Goal: Task Accomplishment & Management: Use online tool/utility

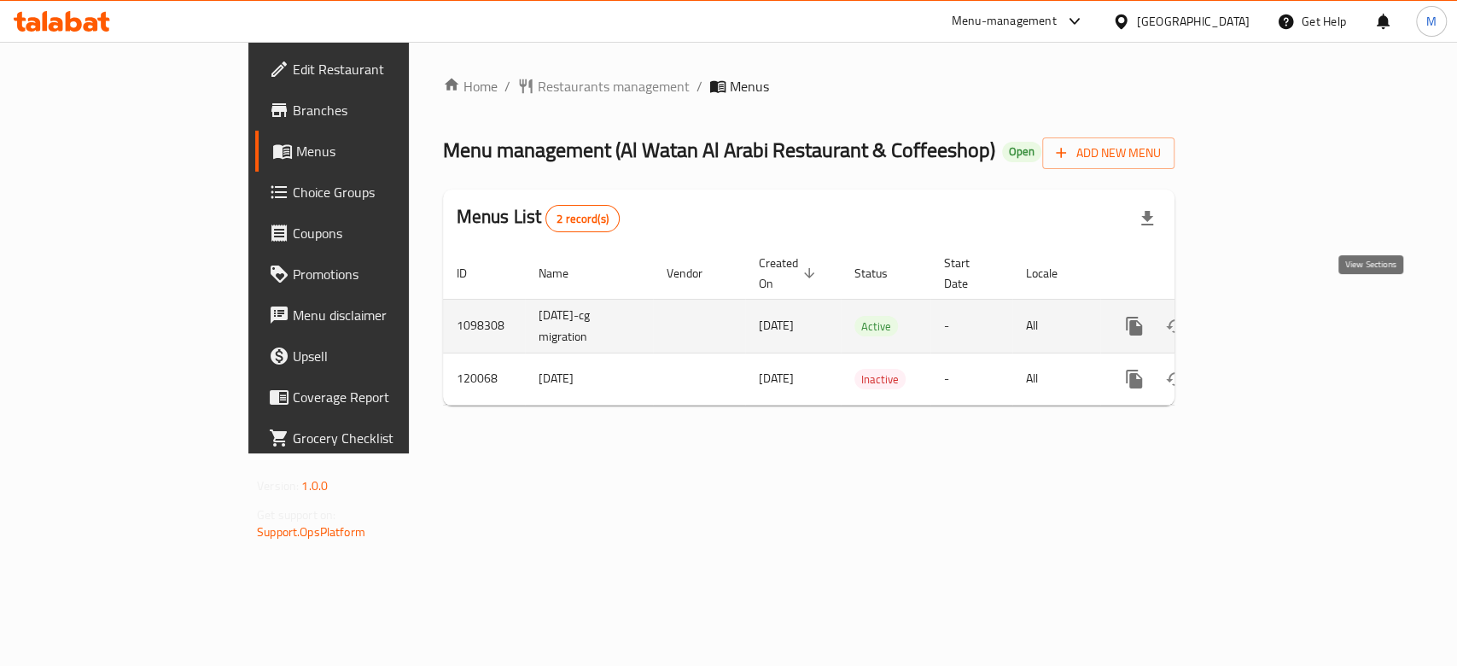
click at [1268, 316] on icon "enhanced table" at bounding box center [1257, 326] width 20 height 20
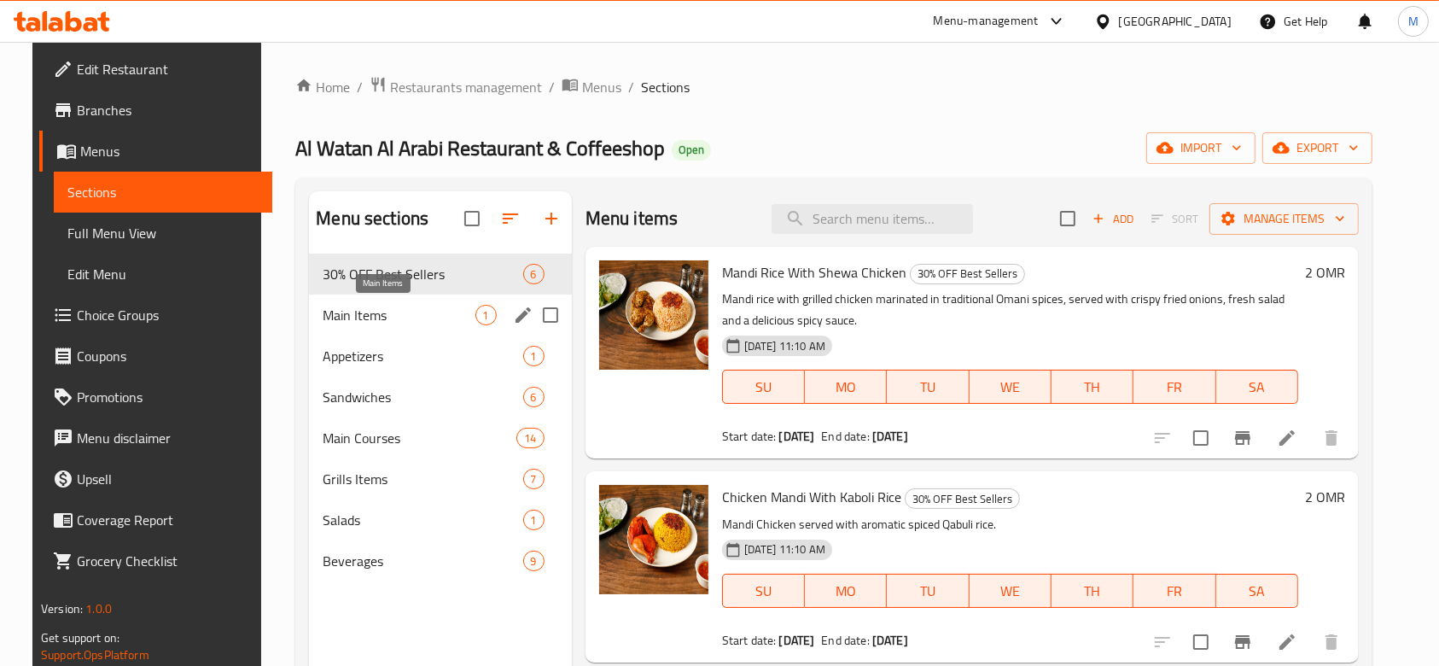
click at [400, 319] on span "Main Items" at bounding box center [399, 315] width 152 height 20
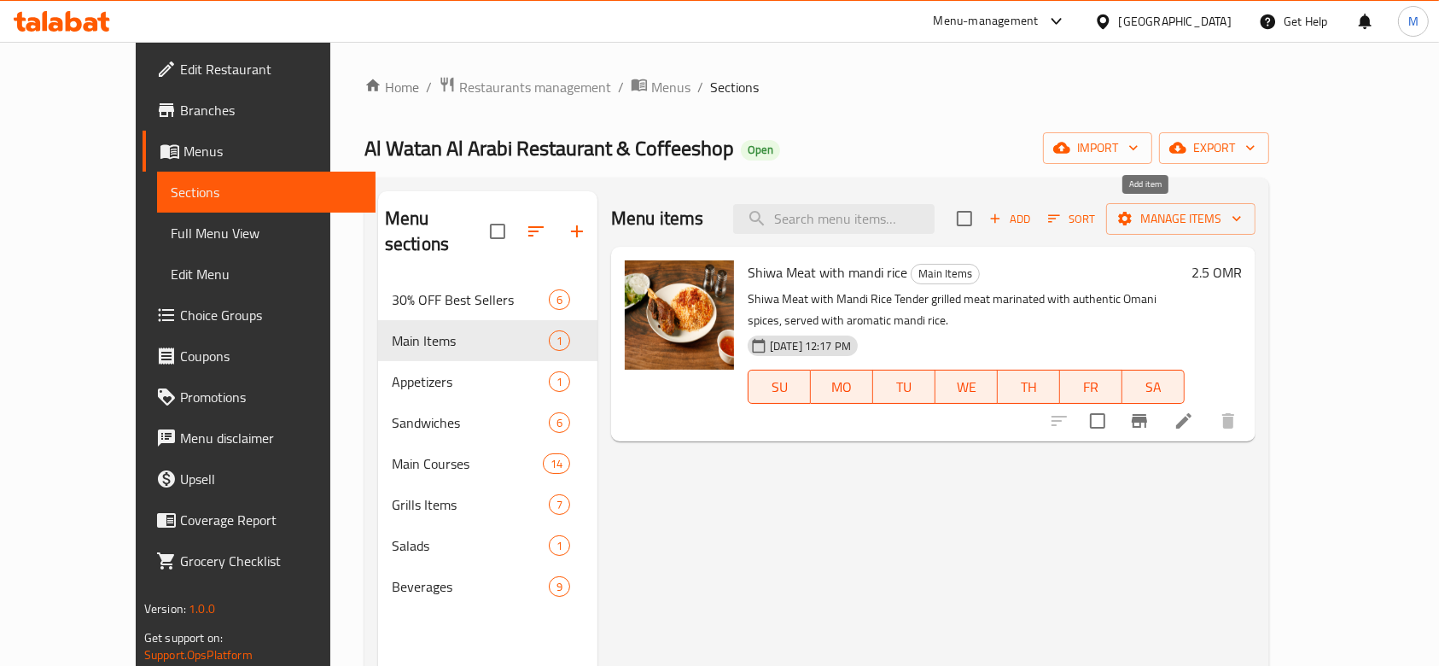
click at [1033, 219] on span "Add" at bounding box center [1010, 219] width 46 height 20
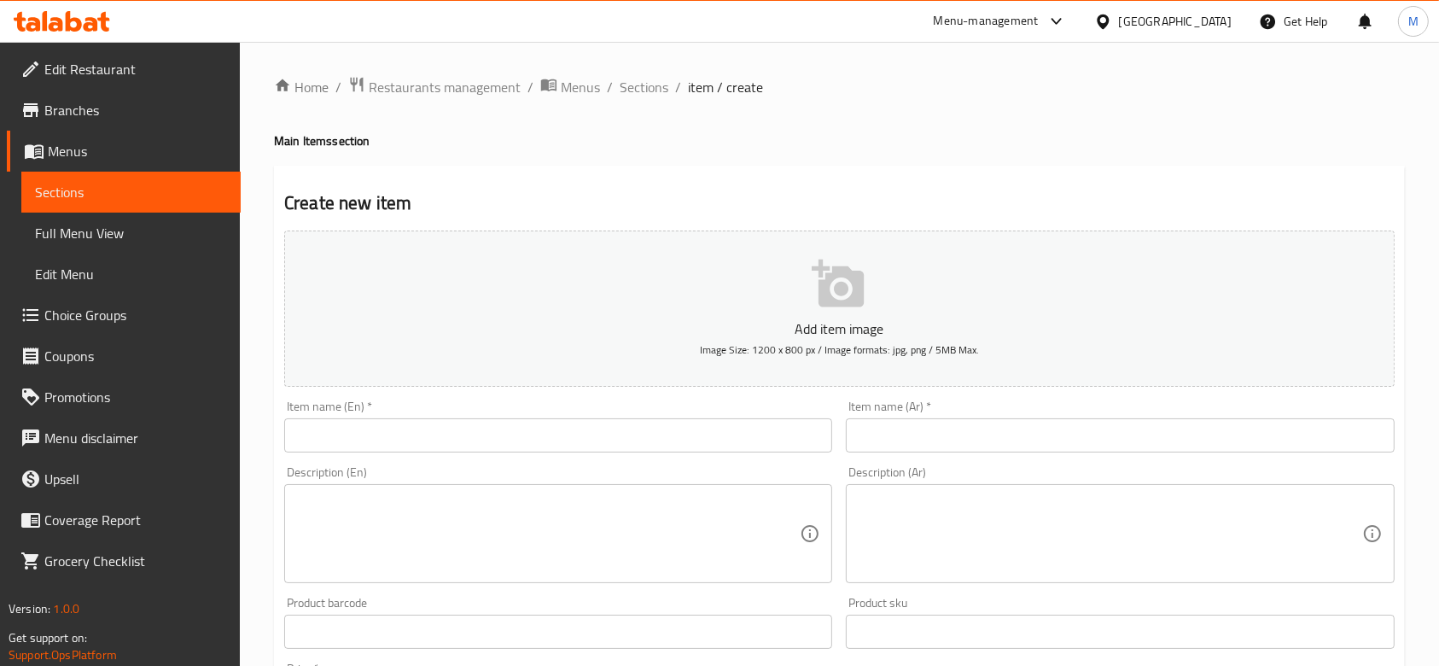
click at [501, 440] on input "text" at bounding box center [558, 435] width 548 height 34
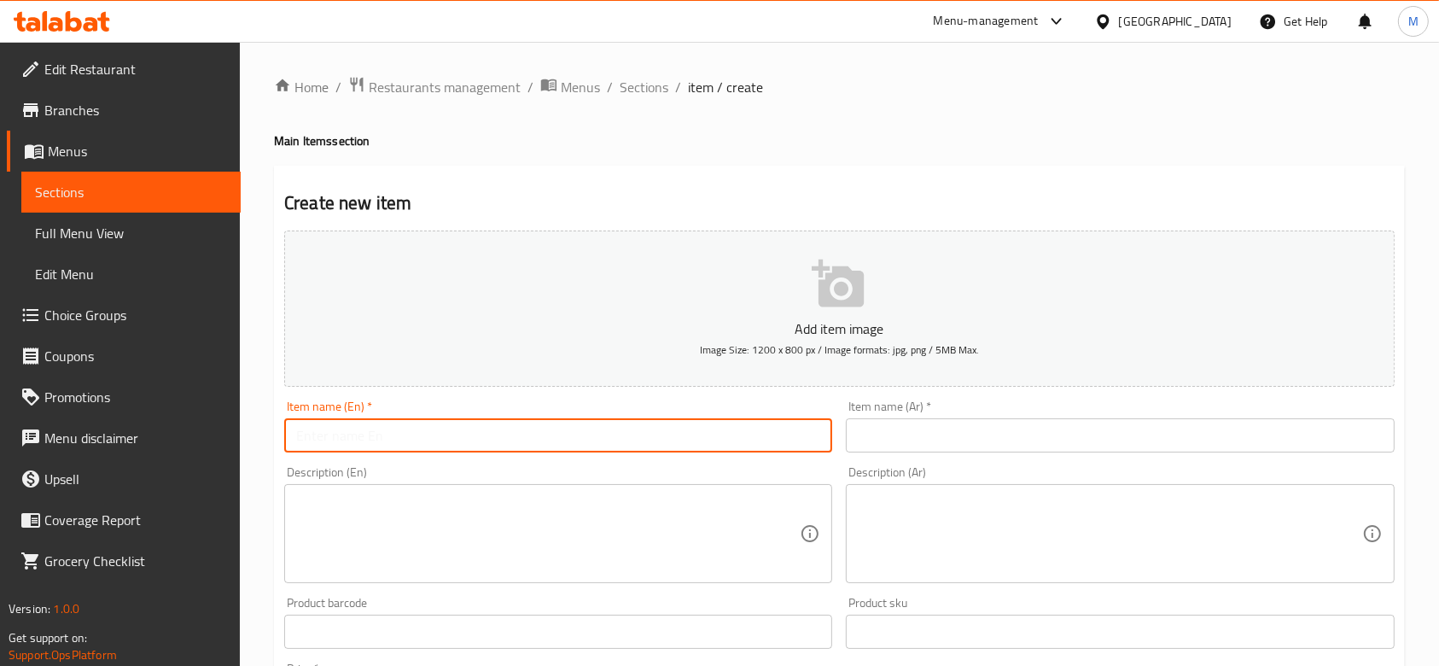
paste input "Mandi Meat with Biryani Rice"
type input "Mandi Meat with Biryani Rice"
click at [922, 399] on div "Item name (Ar)   * Item name (Ar) *" at bounding box center [1120, 427] width 562 height 66
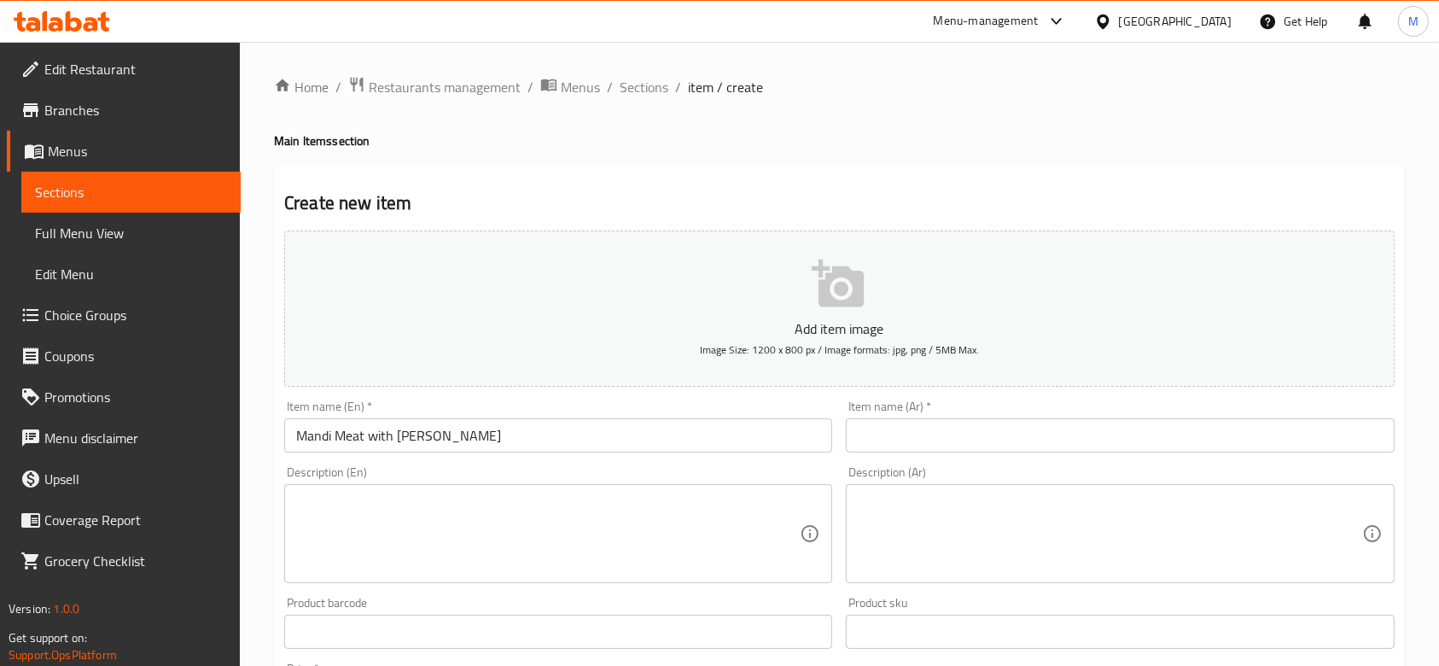
click at [920, 425] on input "text" at bounding box center [1120, 435] width 548 height 34
paste input "أرز برياني مع لحم مندي"
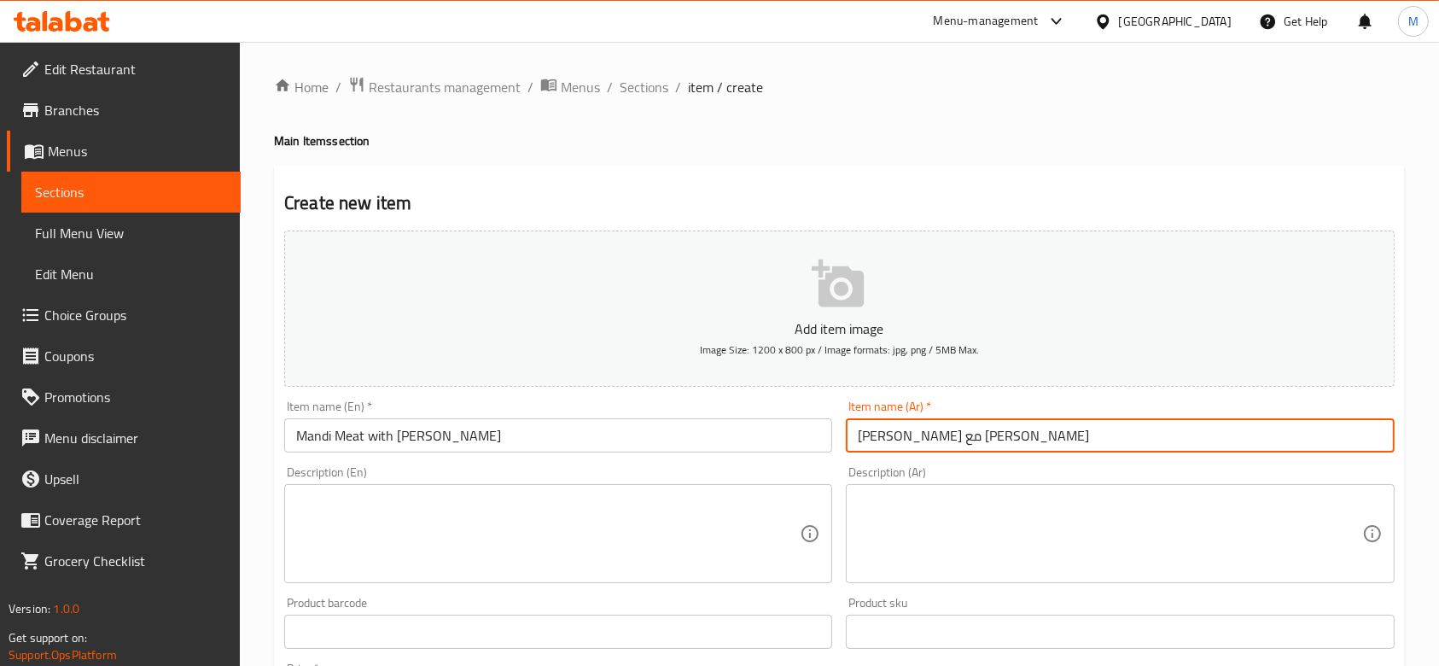
type input "أرز برياني مع لحم مندي"
click at [751, 283] on button "Add item image Image Size: 1200 x 800 px / Image formats: jpg, png / 5MB Max." at bounding box center [839, 308] width 1111 height 156
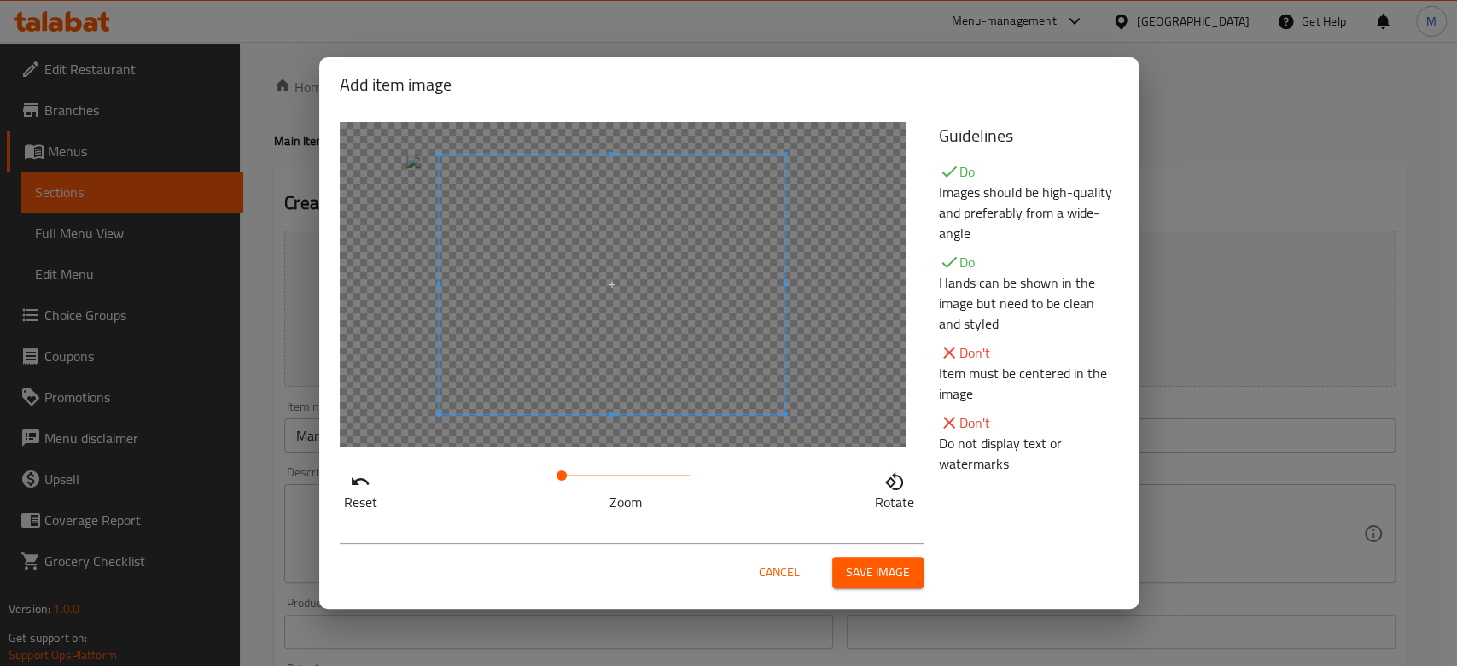
click at [596, 392] on span at bounding box center [612, 285] width 346 height 260
click at [874, 579] on span "Save image" at bounding box center [878, 572] width 64 height 21
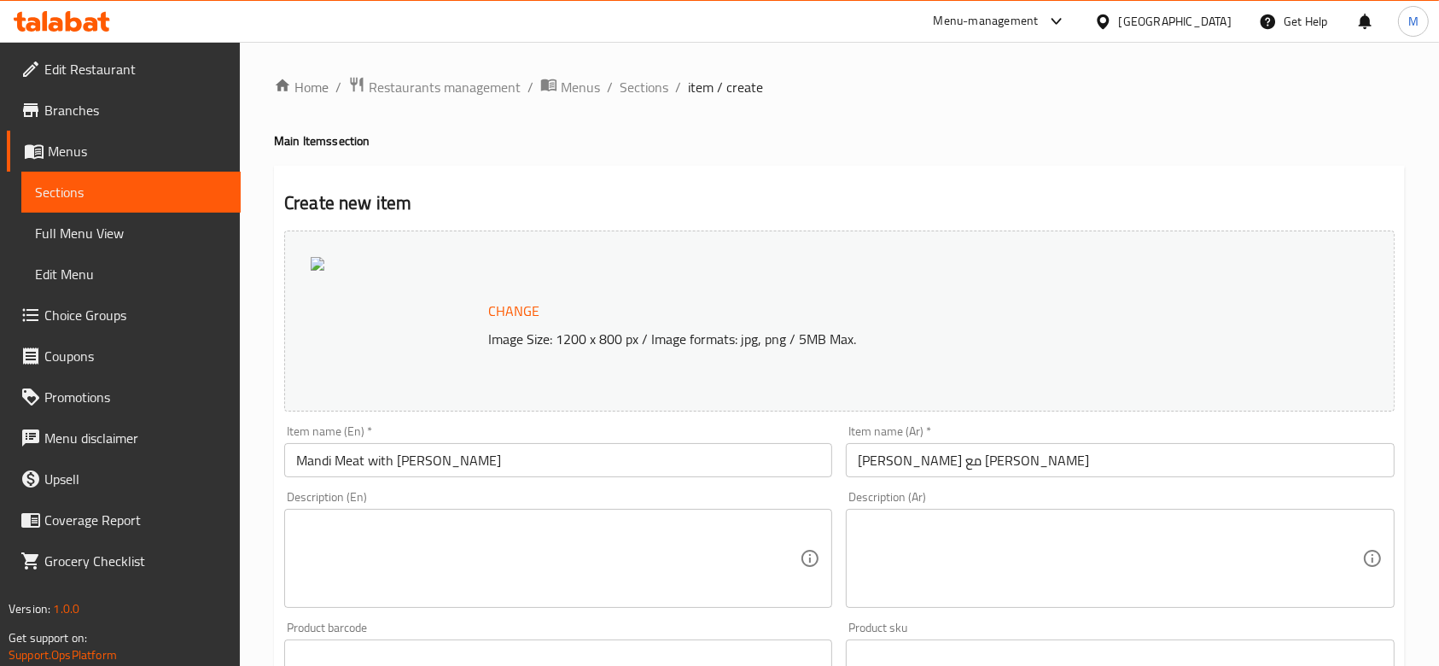
click at [439, 541] on textarea at bounding box center [548, 558] width 504 height 81
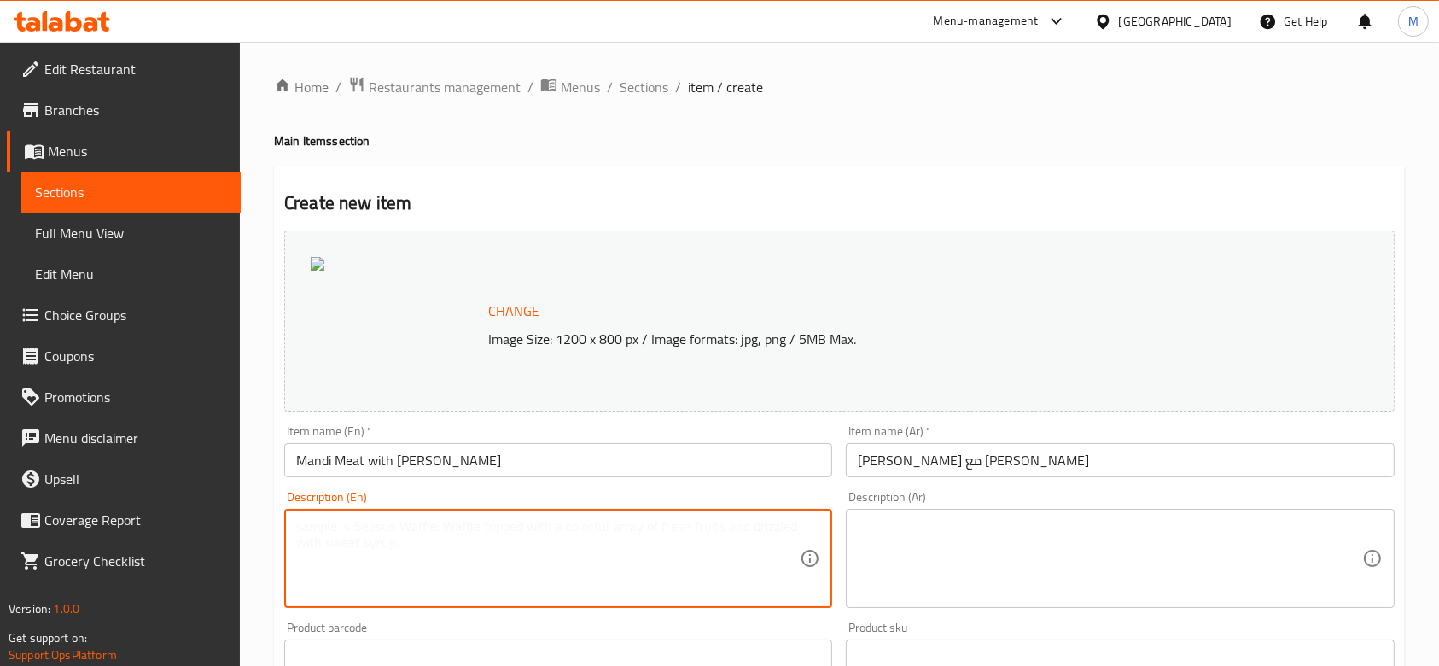
paste textarea "An aromatic and delicious dish that combines tender meat, fragrant rice and a b…"
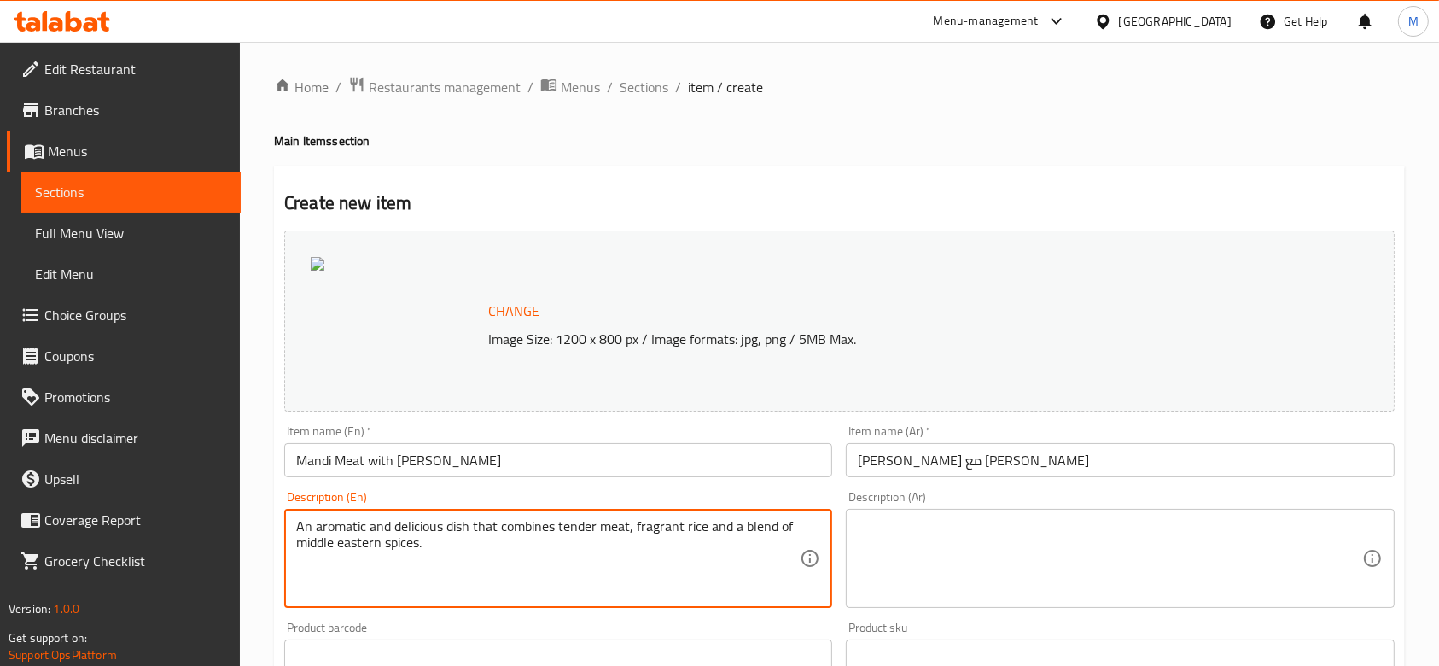
type textarea "An aromatic and delicious dish that combines tender meat, fragrant rice and a b…"
click at [897, 558] on textarea at bounding box center [1110, 558] width 504 height 81
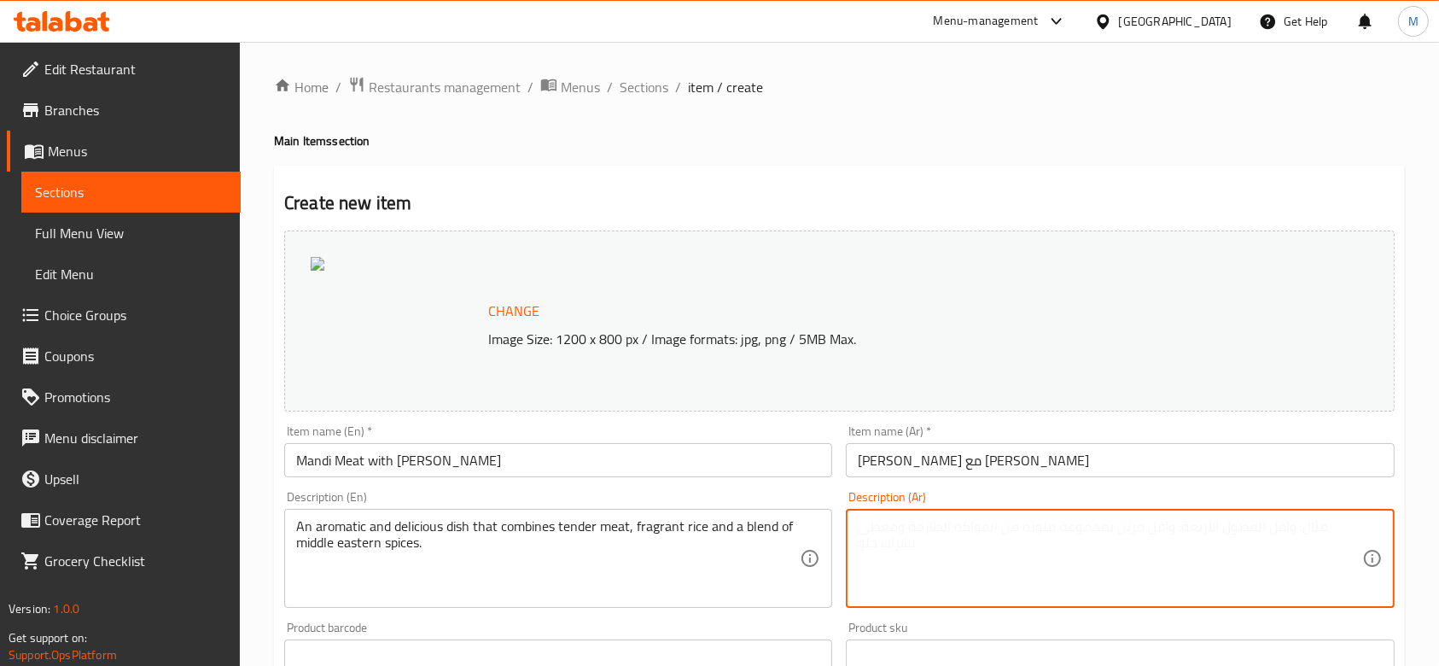
paste textarea "طبق عطري ولذيذ يجمع بين اللحم الطري والأرز العطري ومزيج من بهارات الشرق الأوسط."
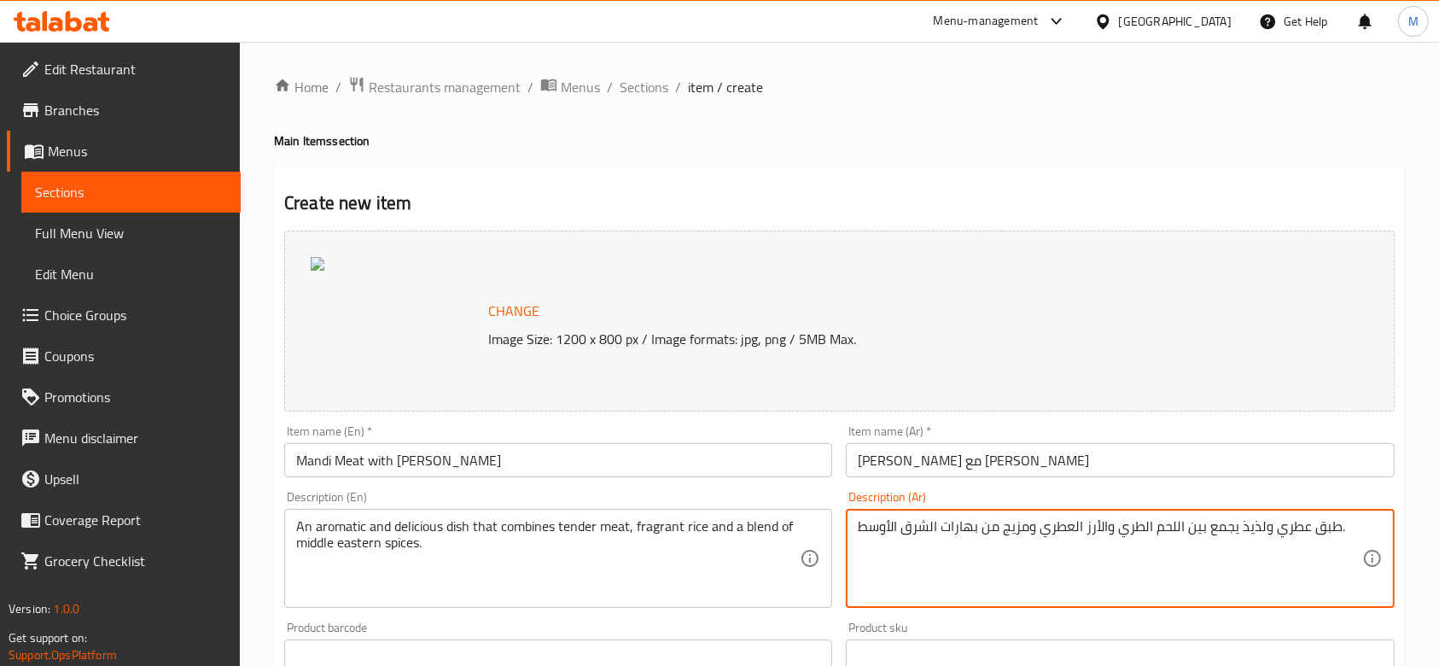
type textarea "طبق عطري ولذيذ يجمع بين اللحم الطري والأرز العطري ومزيج من بهارات الشرق الأوسط."
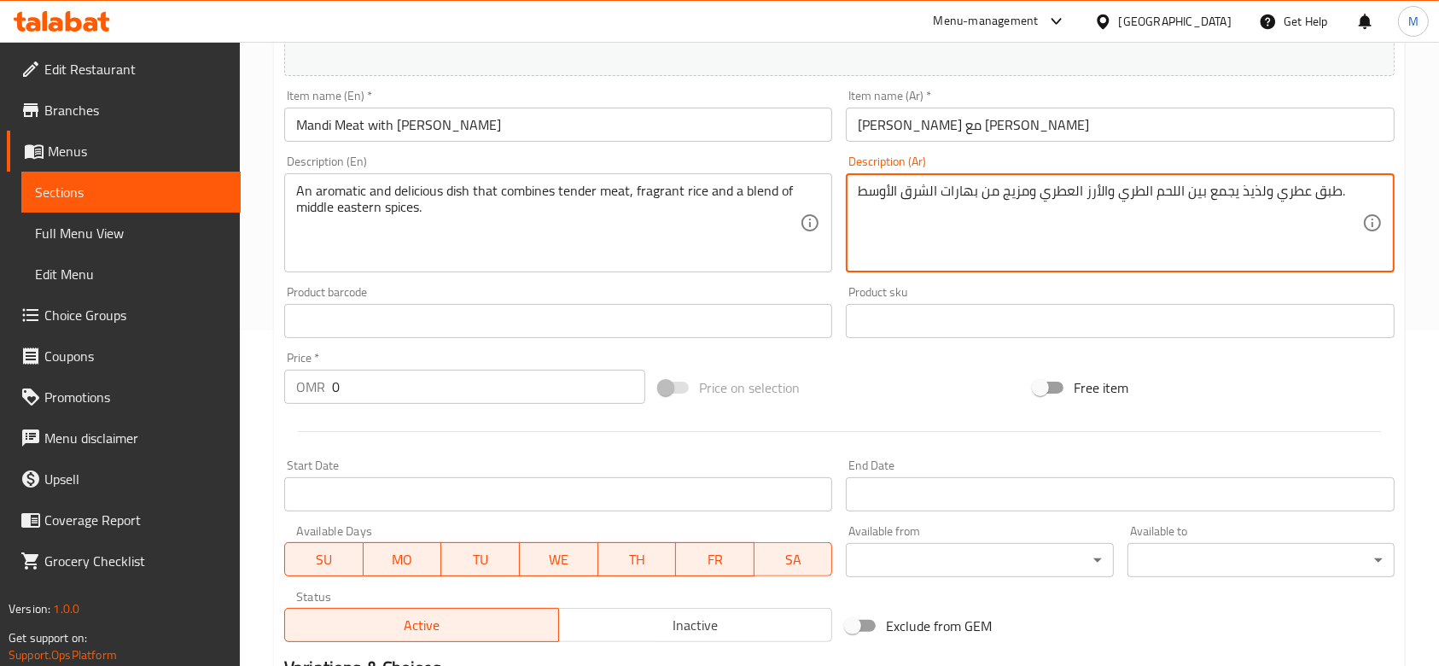
scroll to position [341, 0]
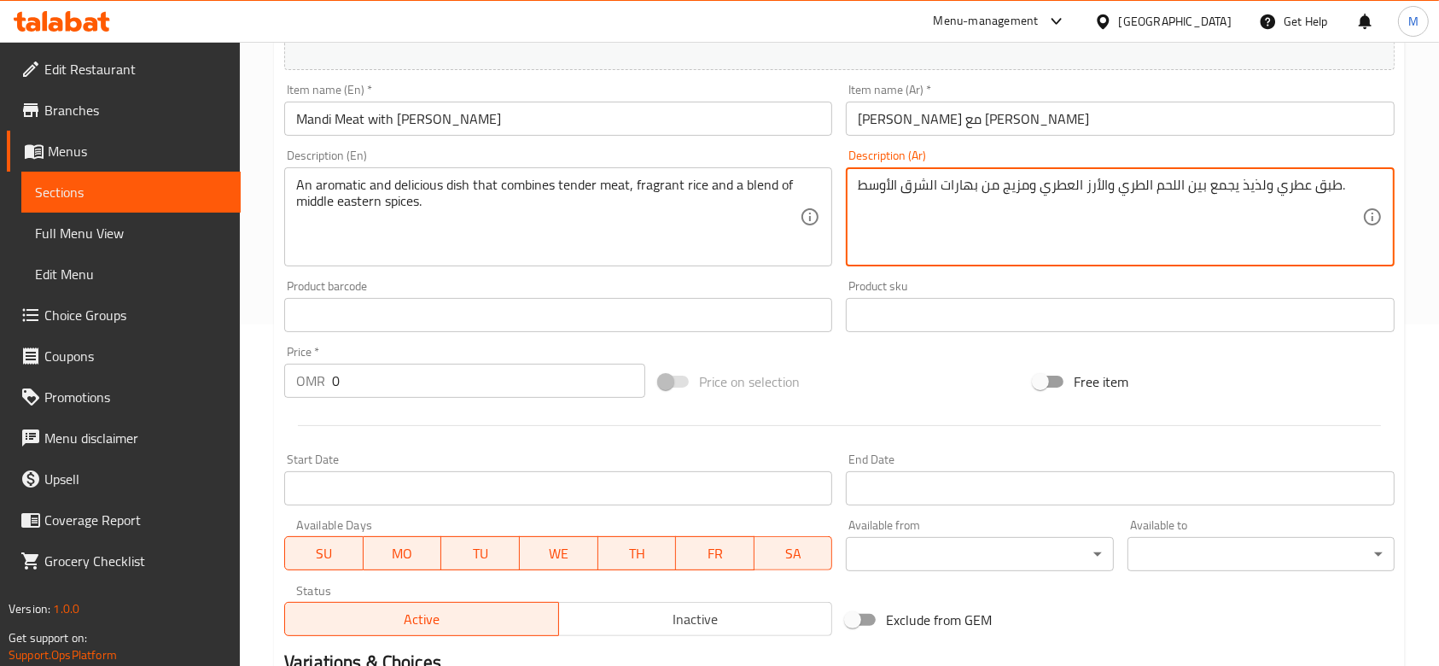
click at [425, 401] on div "Price   * OMR 0 Price *" at bounding box center [464, 372] width 375 height 66
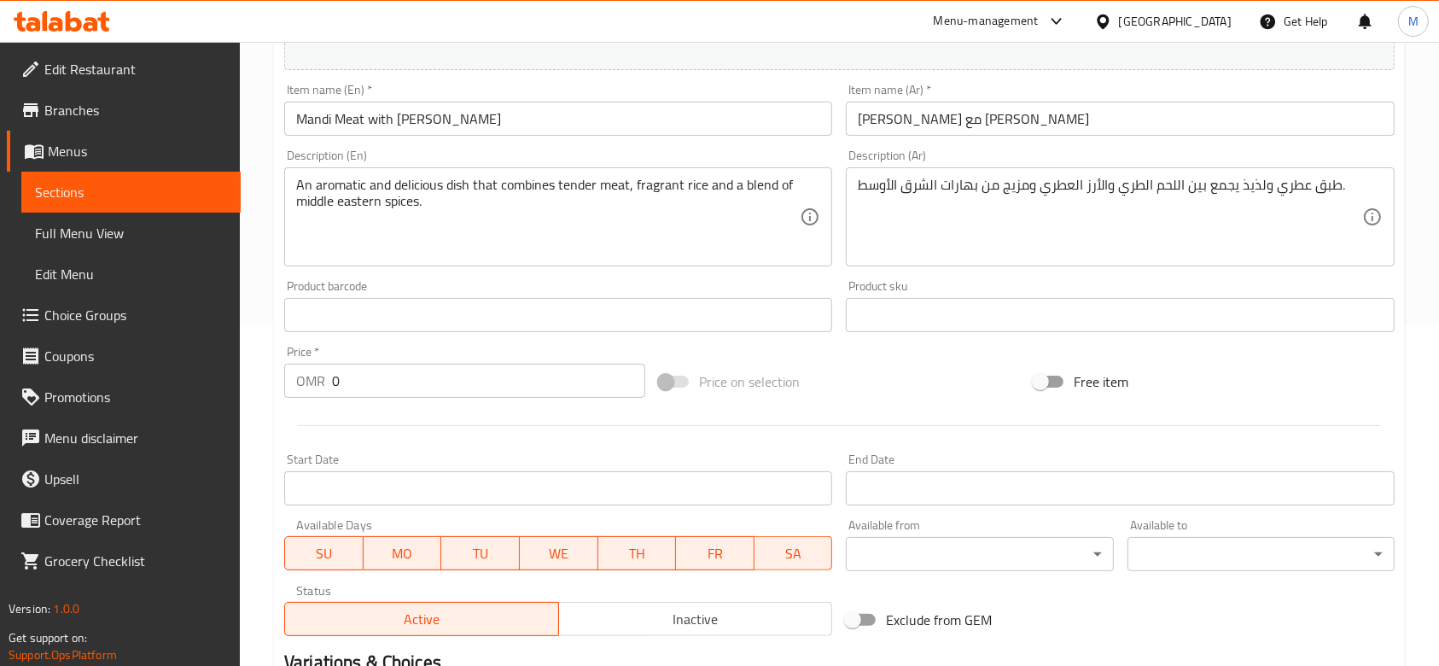
click at [423, 393] on input "0" at bounding box center [488, 381] width 313 height 34
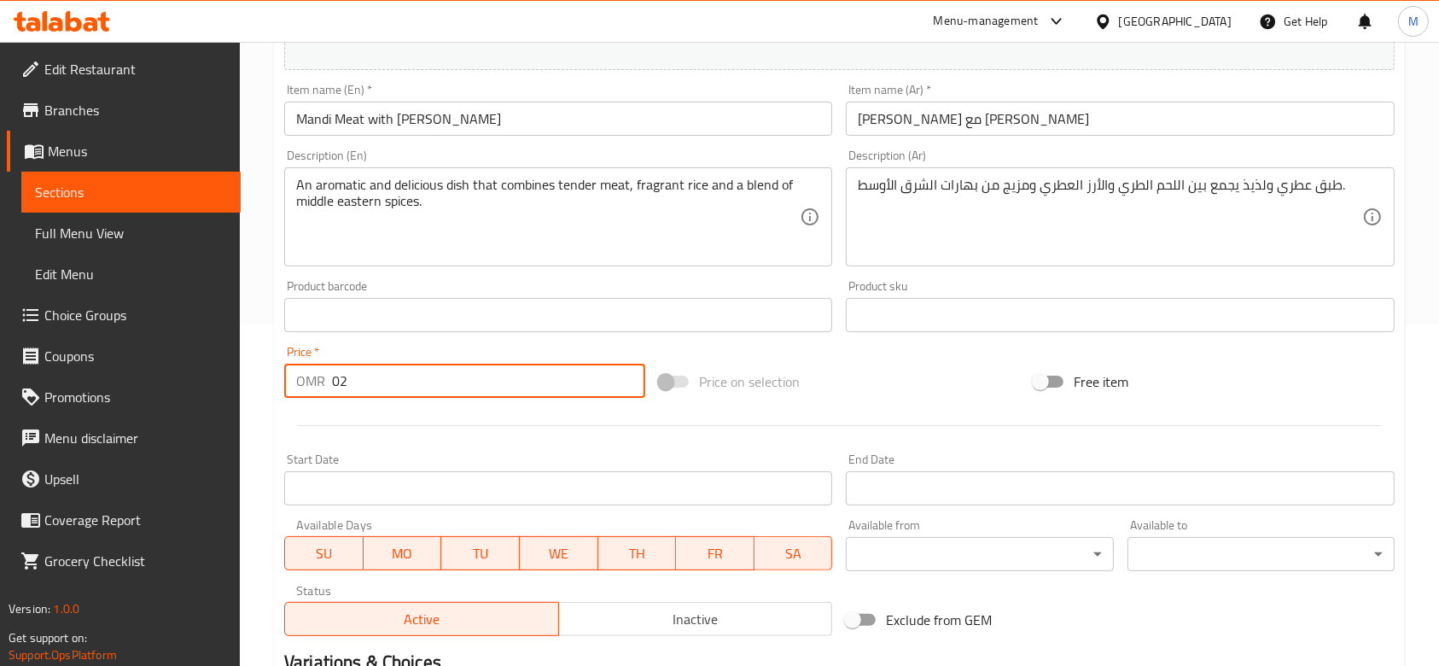
type input "0"
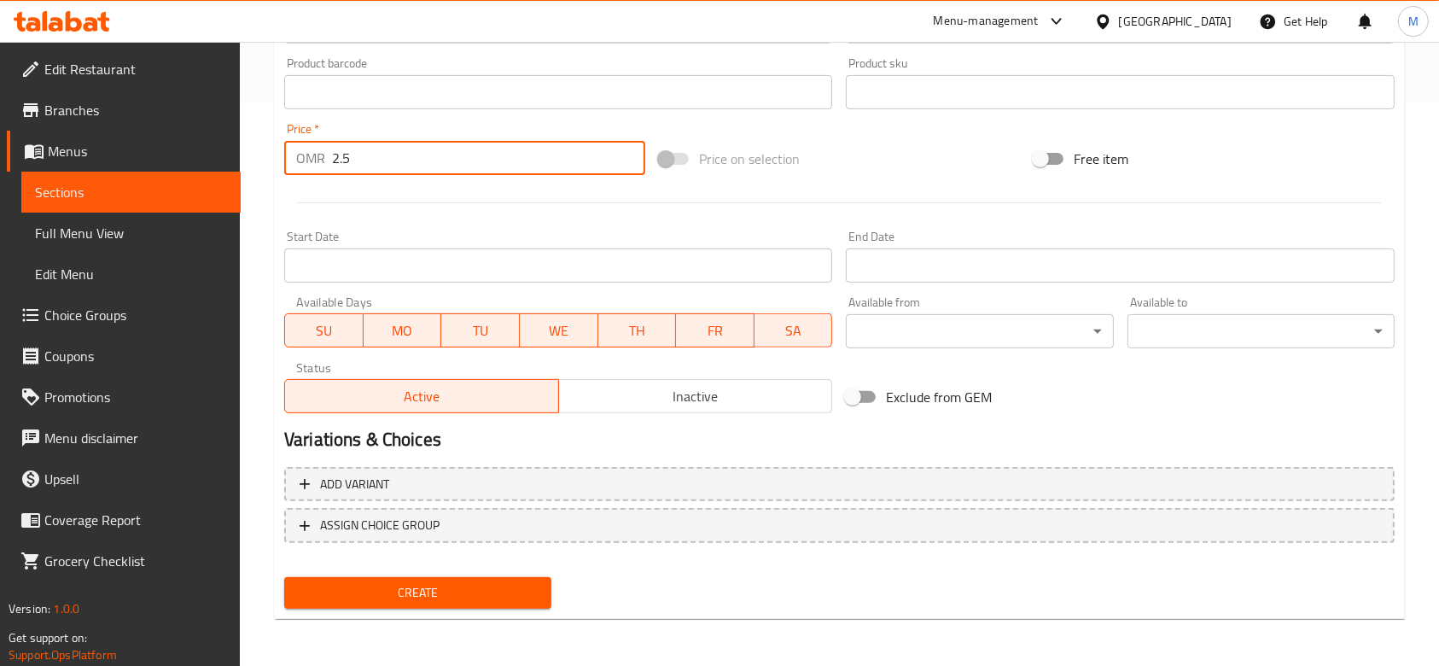
type input "2.5"
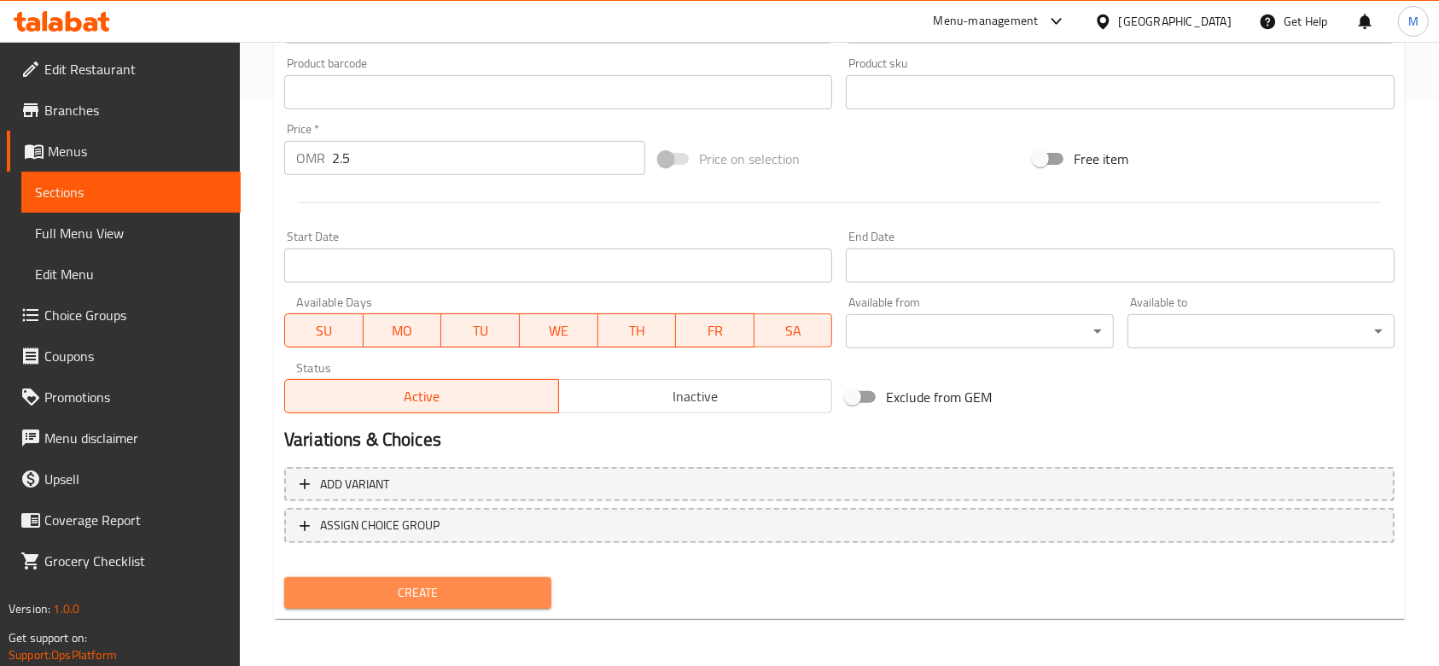
click at [415, 590] on span "Create" at bounding box center [418, 592] width 240 height 21
click at [420, 604] on button "Create" at bounding box center [417, 593] width 267 height 32
click at [419, 596] on span "Create" at bounding box center [418, 592] width 240 height 21
click at [419, 596] on div at bounding box center [719, 333] width 1439 height 666
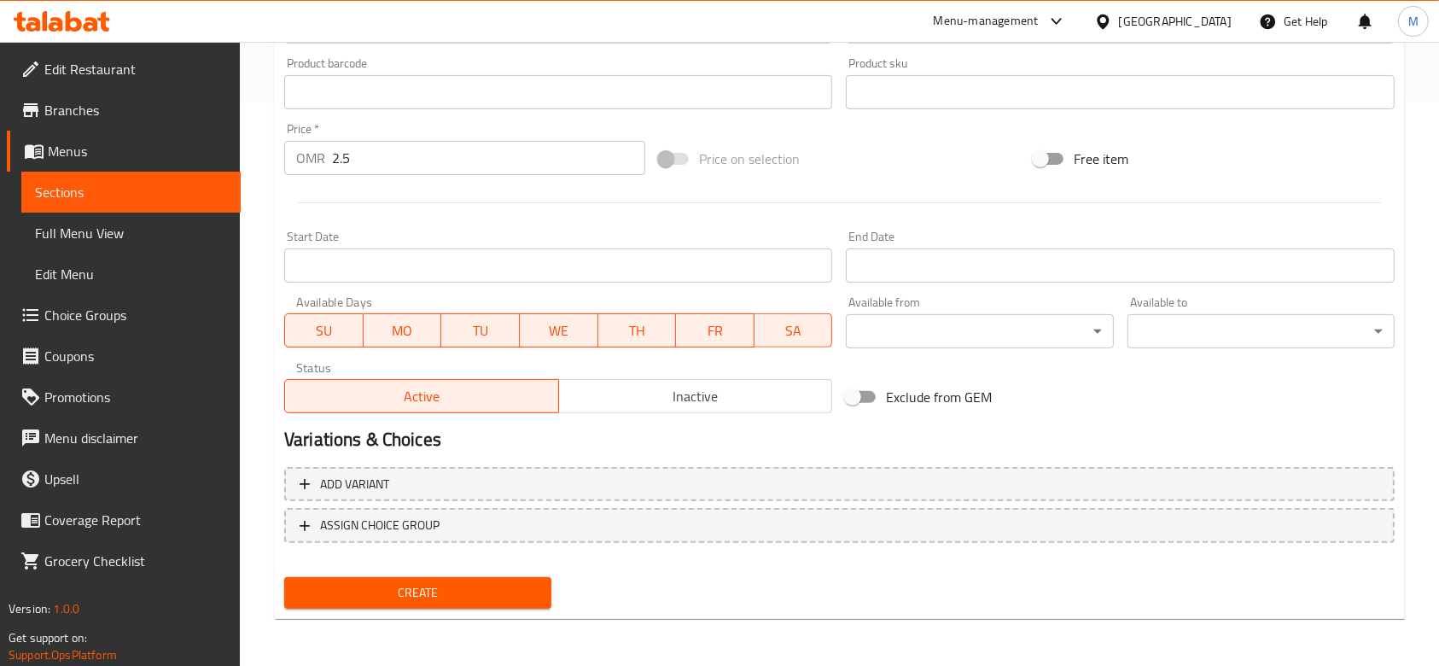
click at [455, 565] on div "Add variant ASSIGN CHOICE GROUP" at bounding box center [839, 515] width 1124 height 111
click at [452, 586] on span "Create" at bounding box center [418, 592] width 240 height 21
click at [417, 591] on span "Create" at bounding box center [418, 592] width 240 height 21
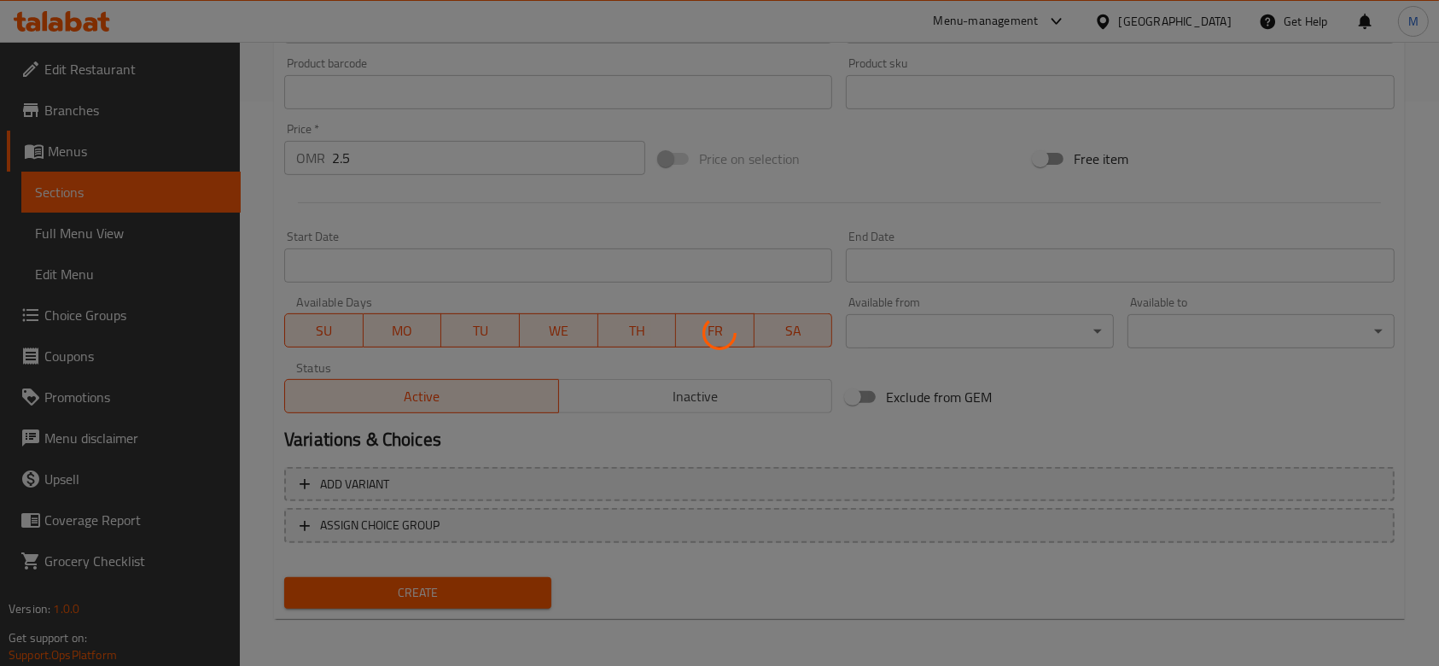
type input "0"
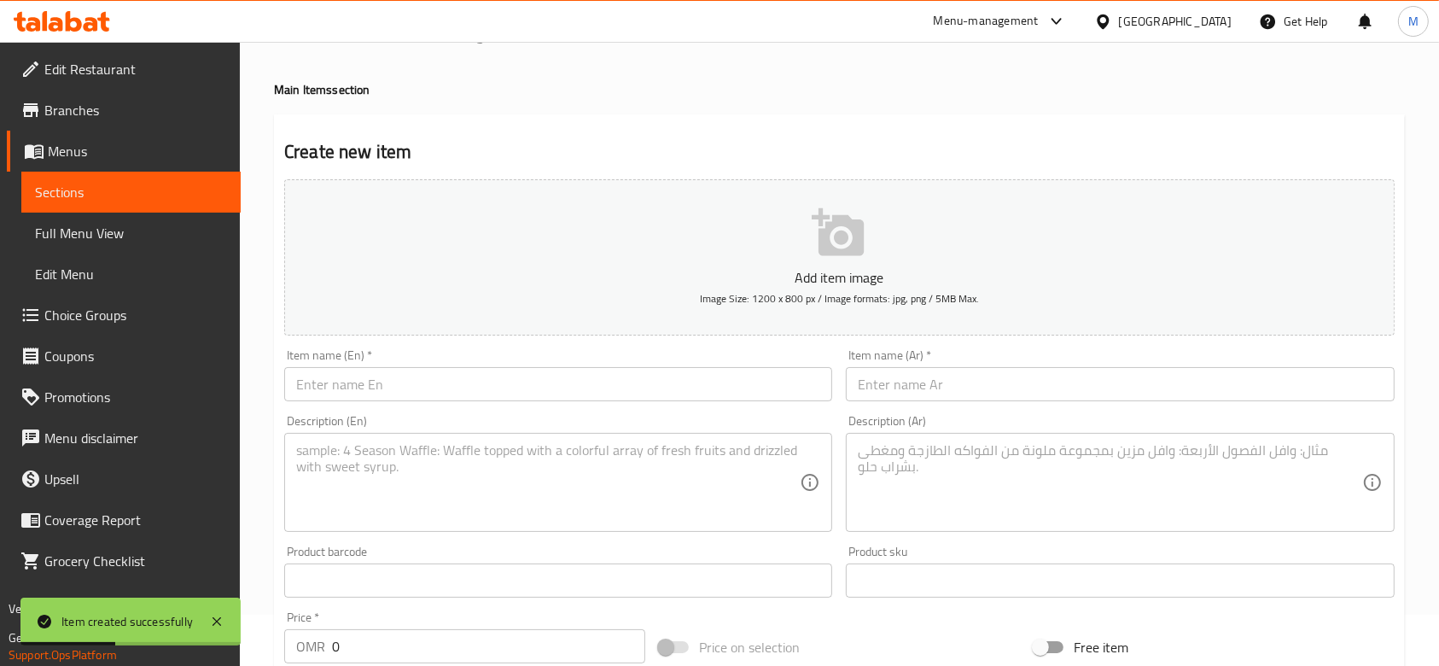
scroll to position [0, 0]
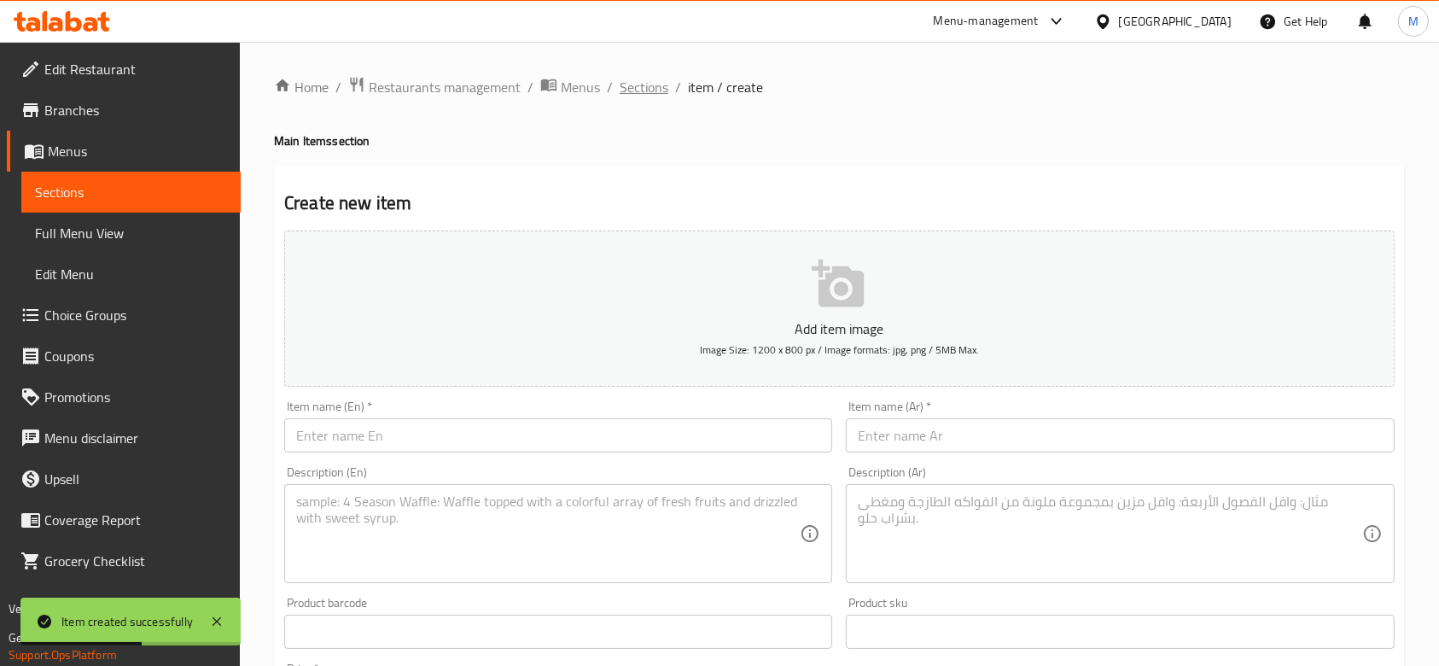
click at [645, 93] on span "Sections" at bounding box center [644, 87] width 49 height 20
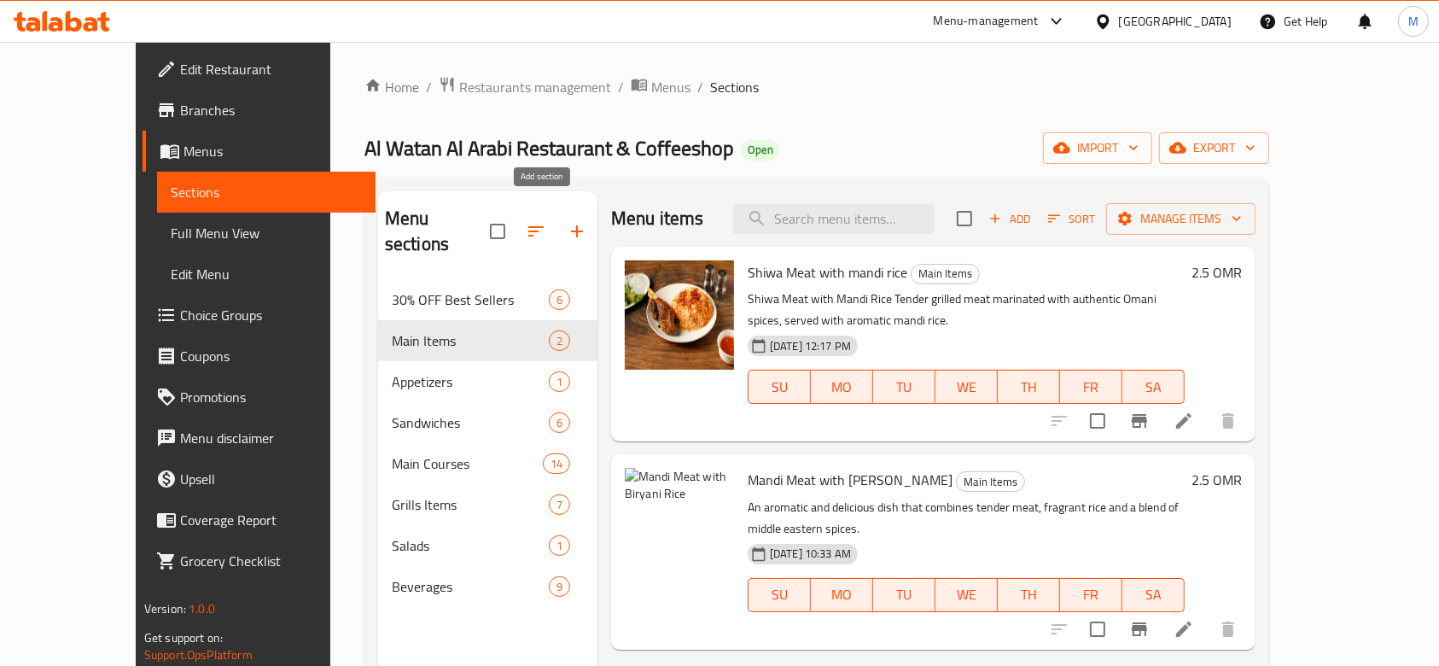
click at [557, 219] on button "button" at bounding box center [577, 231] width 41 height 41
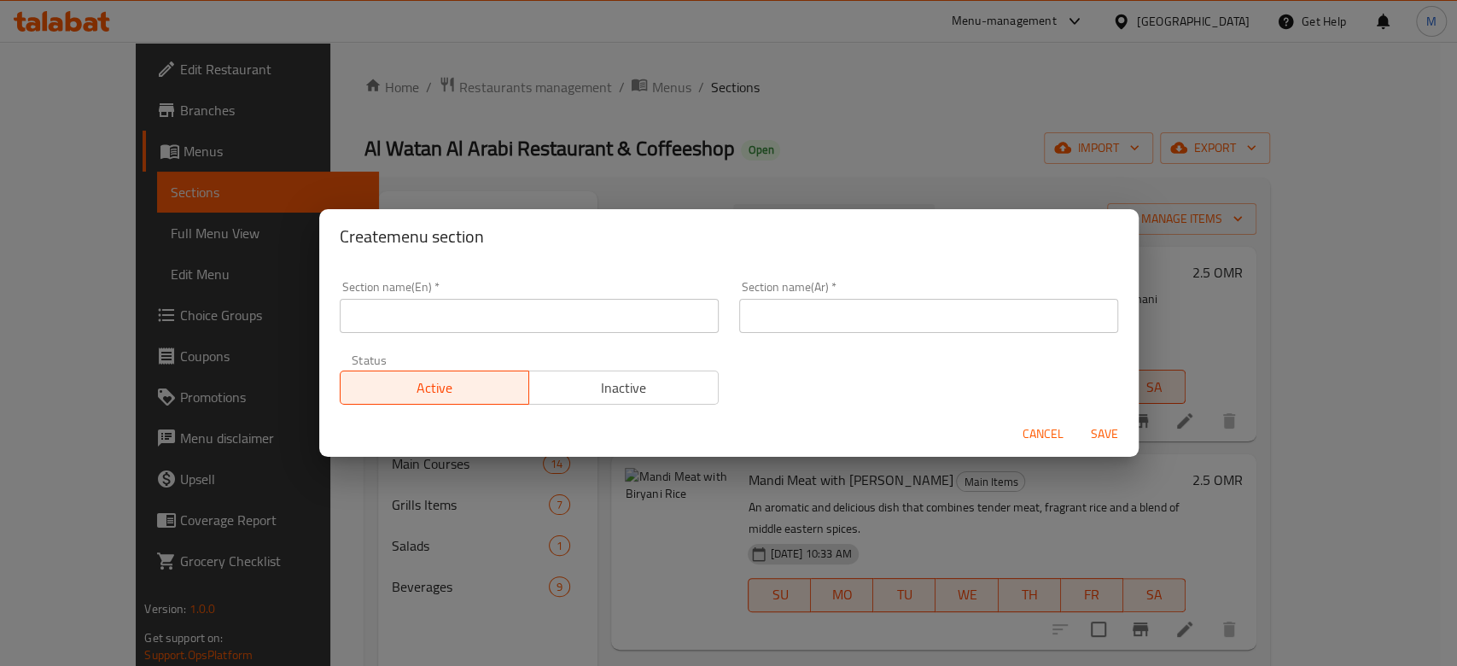
click at [750, 127] on div "Create menu section Section name(En)   * Section name(En) * Section name(Ar)   …" at bounding box center [728, 333] width 1457 height 666
click at [1053, 432] on span "Cancel" at bounding box center [1043, 433] width 41 height 21
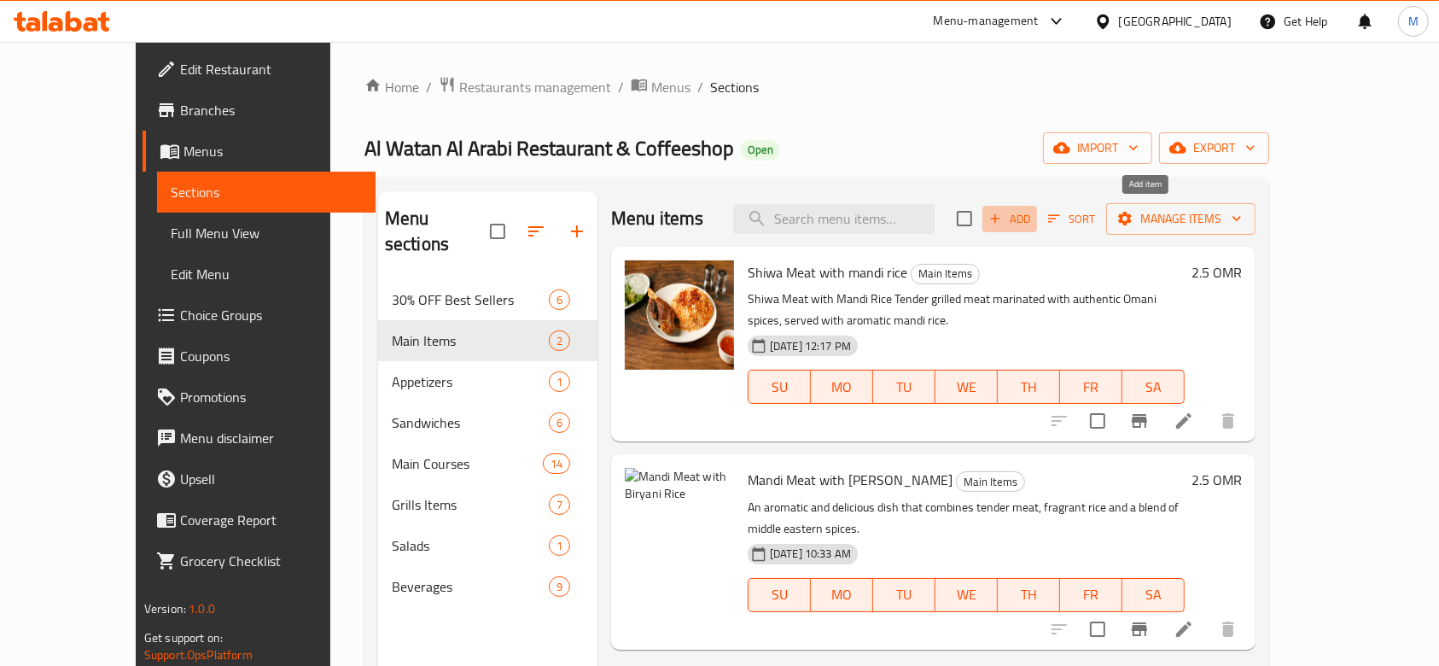
click at [1033, 217] on span "Add" at bounding box center [1010, 219] width 46 height 20
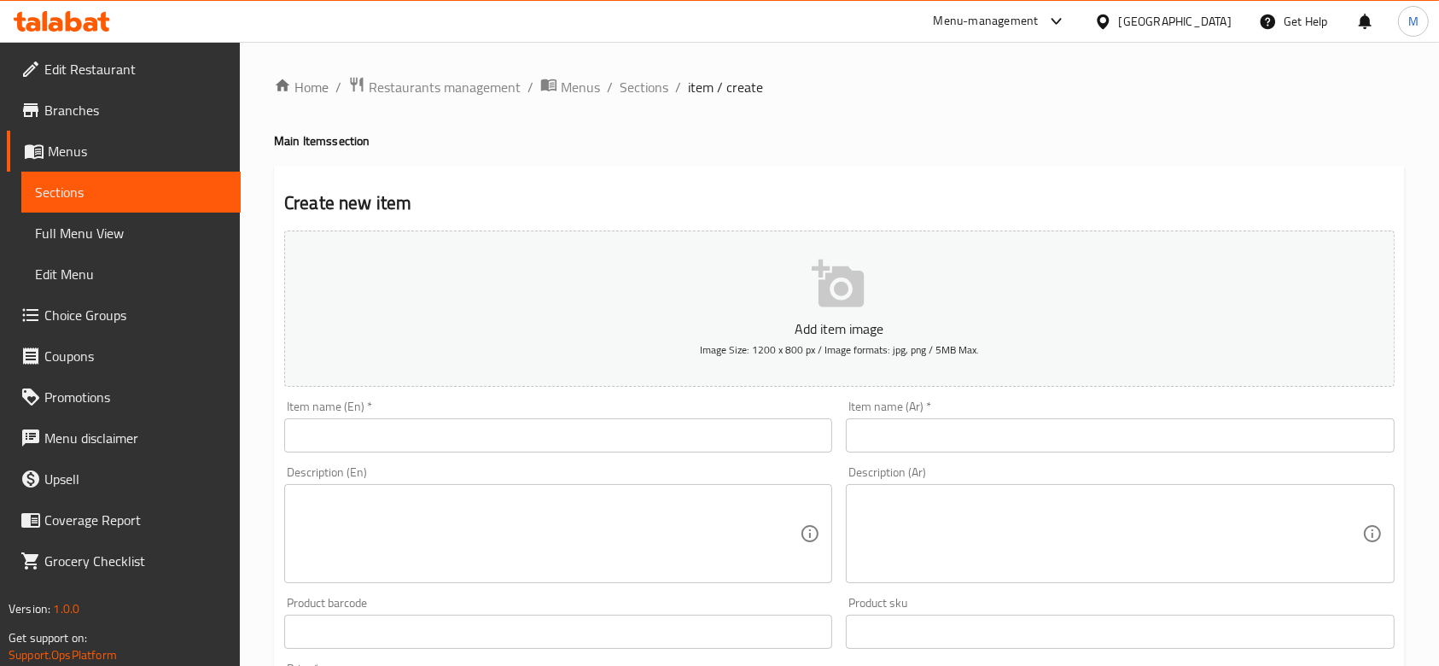
click at [497, 438] on input "text" at bounding box center [558, 435] width 548 height 34
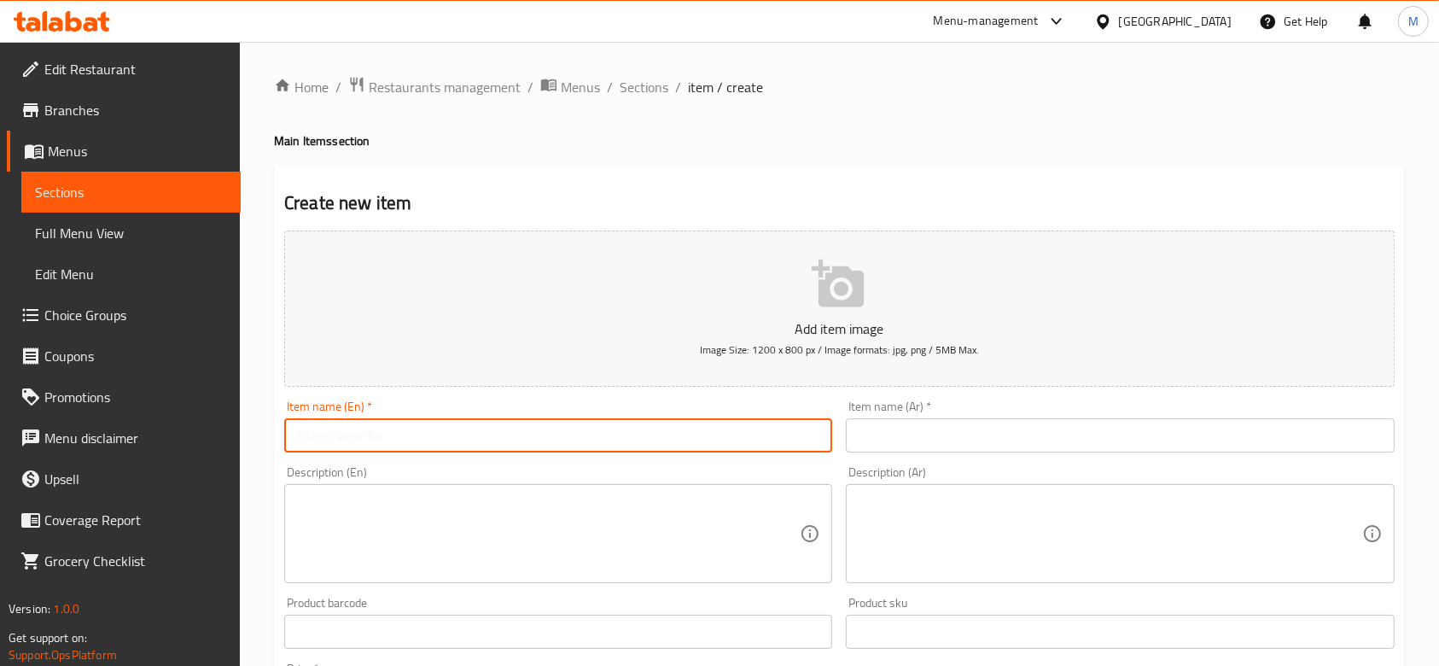
paste input "Grilled Chicken with Qabuli Rice"
type input "Grilled Chicken with Qabuli Rice"
click at [945, 446] on input "text" at bounding box center [1120, 435] width 548 height 34
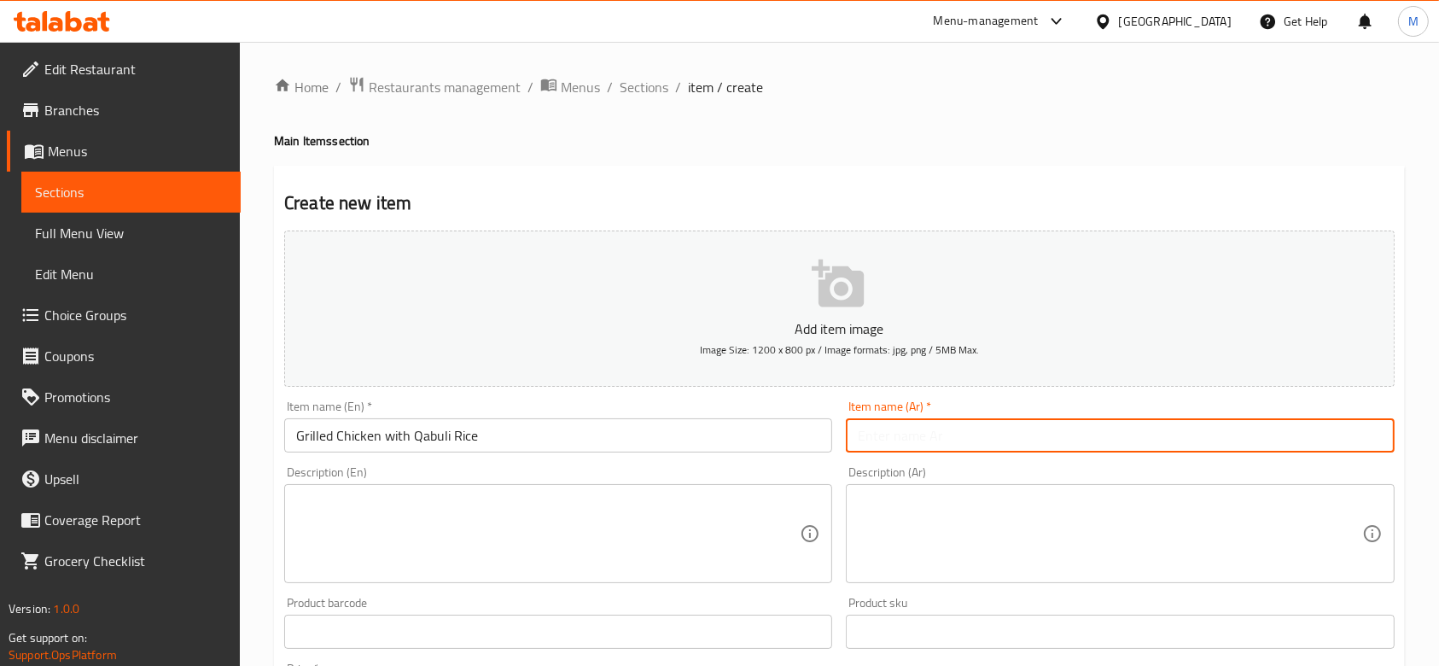
paste input "دجاج على الفحم مع عيش قبولي"
type input "دجاج على الفحم مع عيش قبولي"
click at [381, 518] on textarea at bounding box center [548, 533] width 504 height 81
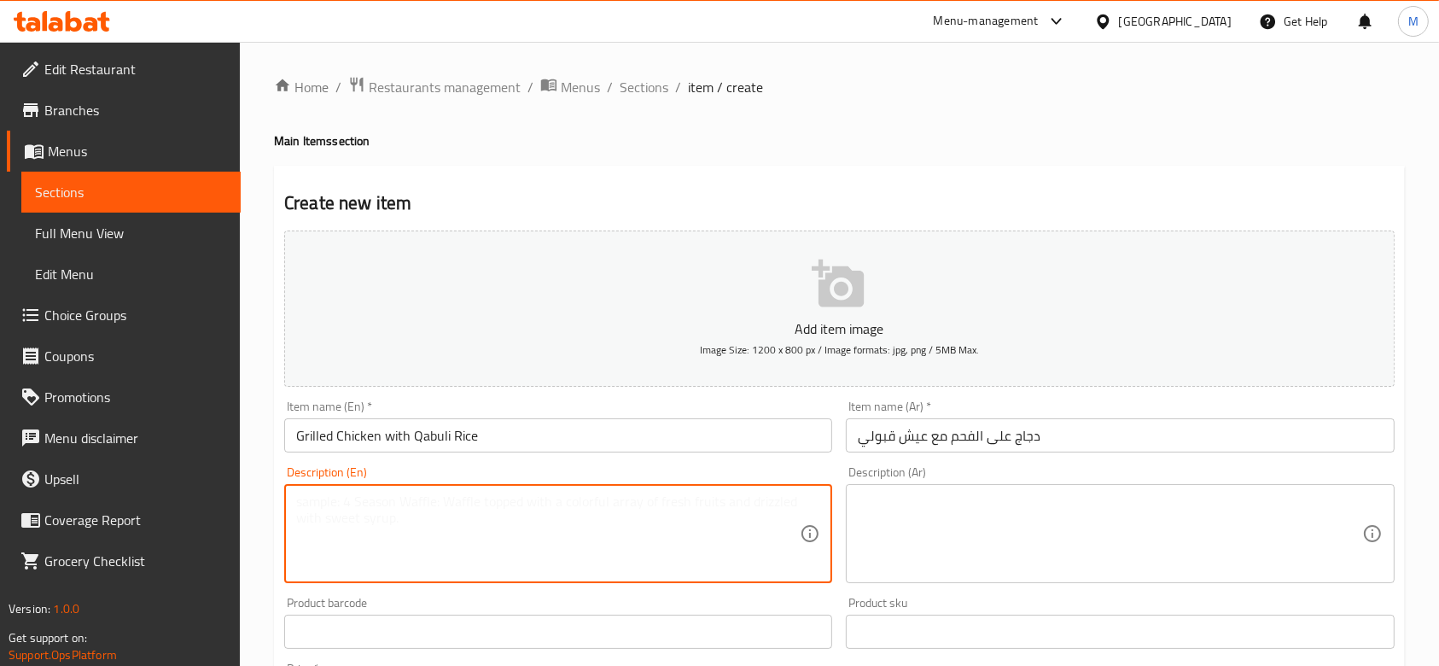
paste textarea "Grilled chicken served with aromatic spiced Qabuli rice."
type textarea "Grilled chicken served with aromatic spiced Qabuli rice."
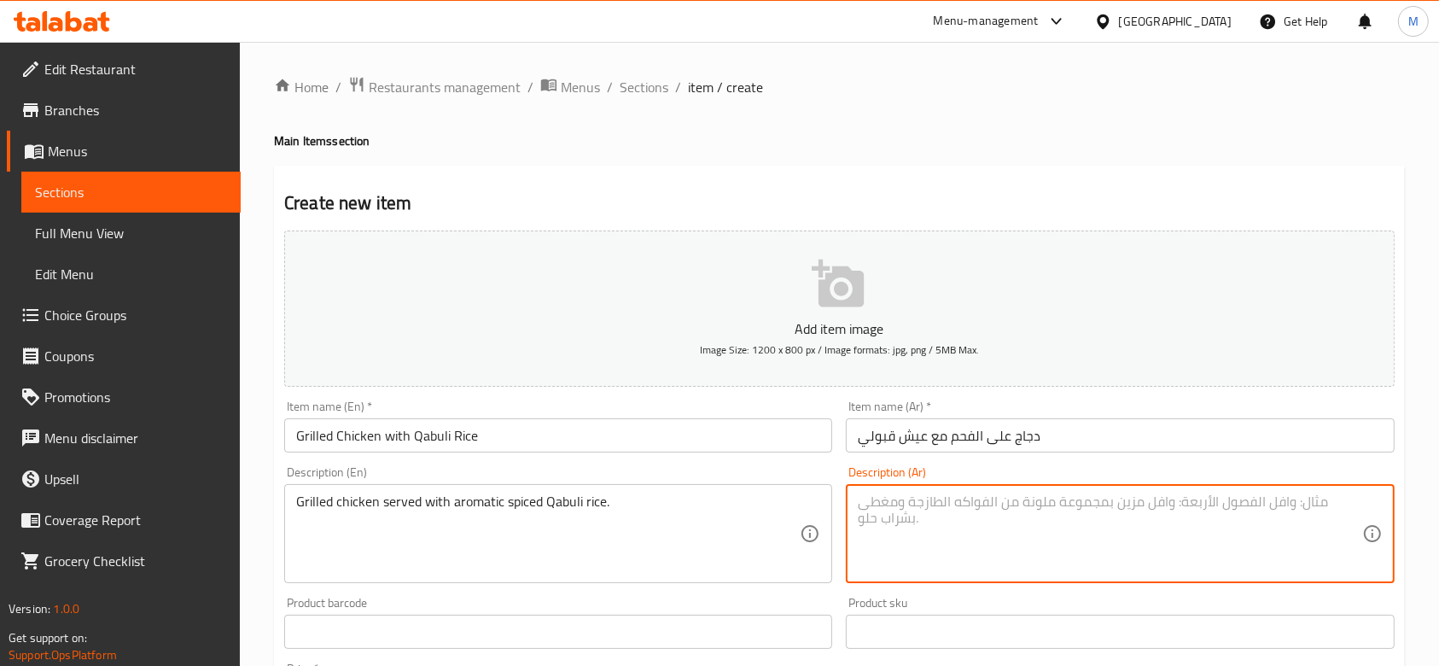
click at [884, 532] on textarea at bounding box center [1110, 533] width 504 height 81
paste textarea "دجاج متبل و مشوي على الفحم يُقدَّم مع أرز قبولي مطهو بالتوابل العطريه الغنية."
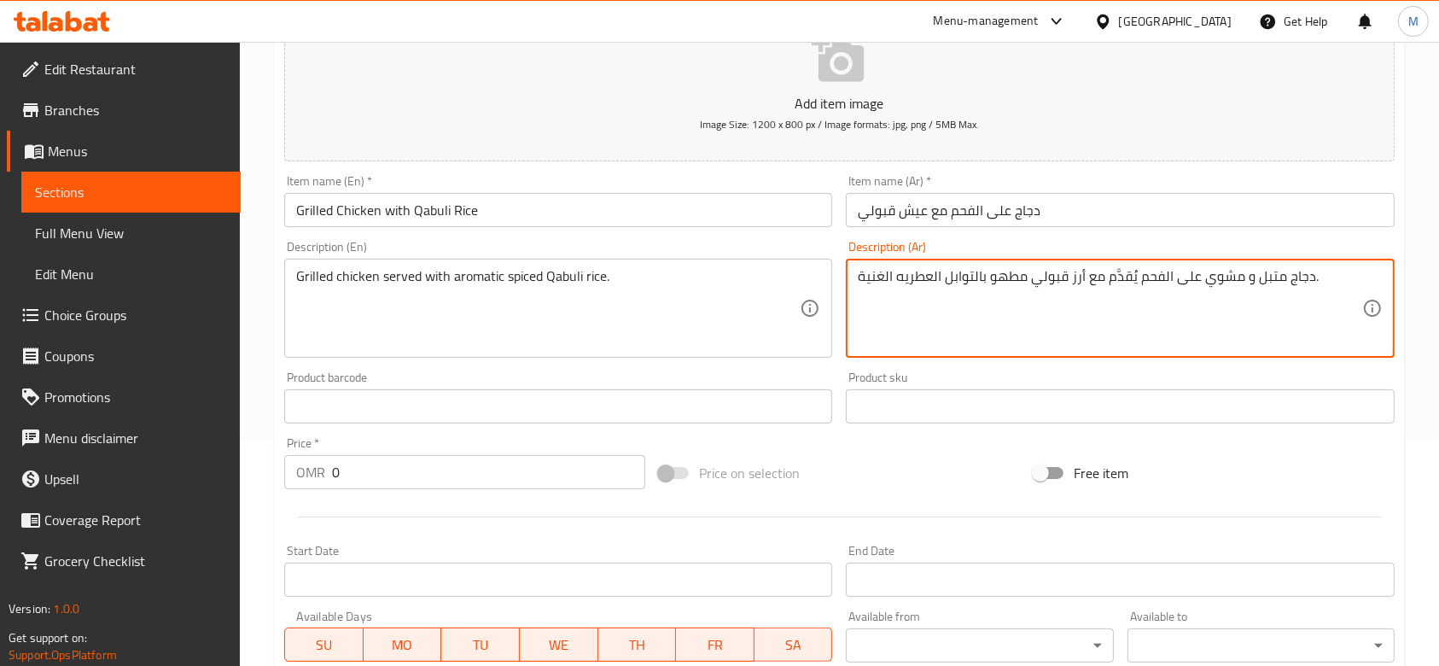
scroll to position [227, 0]
type textarea "دجاج متبل و مشوي على الفحم يُقدَّم مع أرز قبولي مطهو بالتوابل العطريه الغنية."
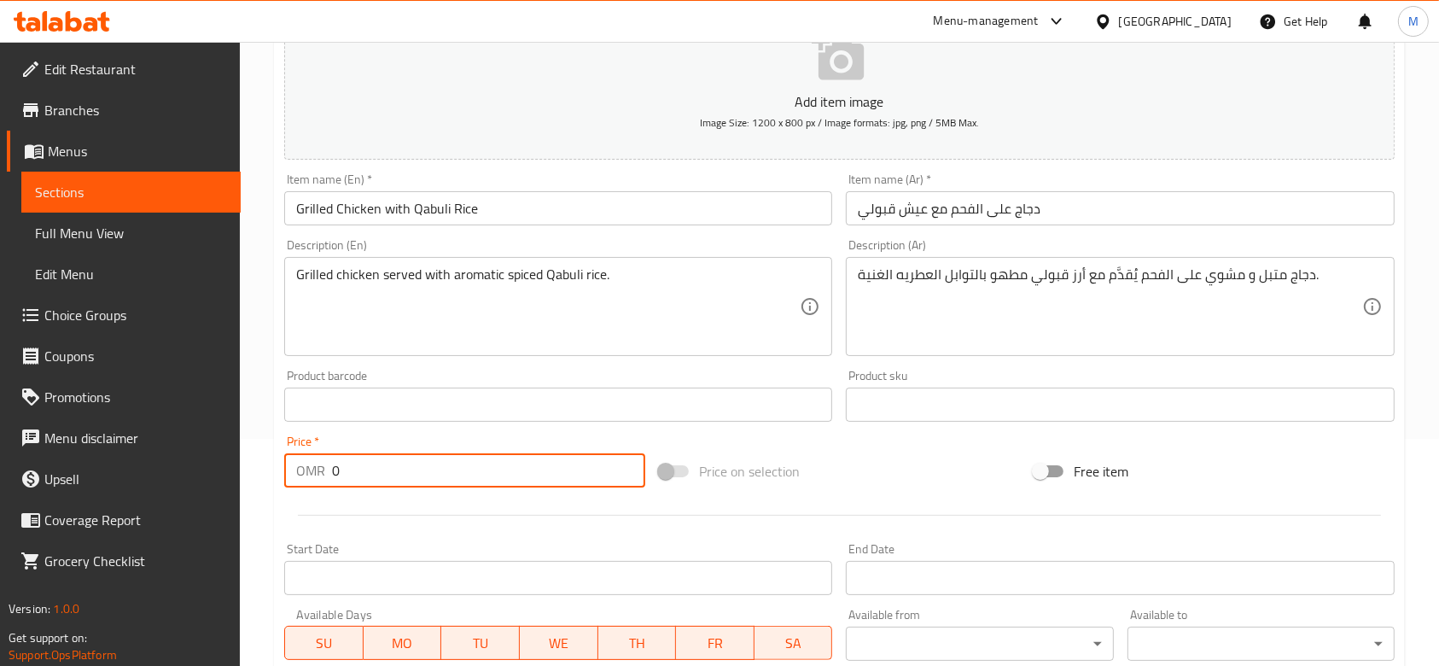
click at [442, 479] on input "0" at bounding box center [488, 470] width 313 height 34
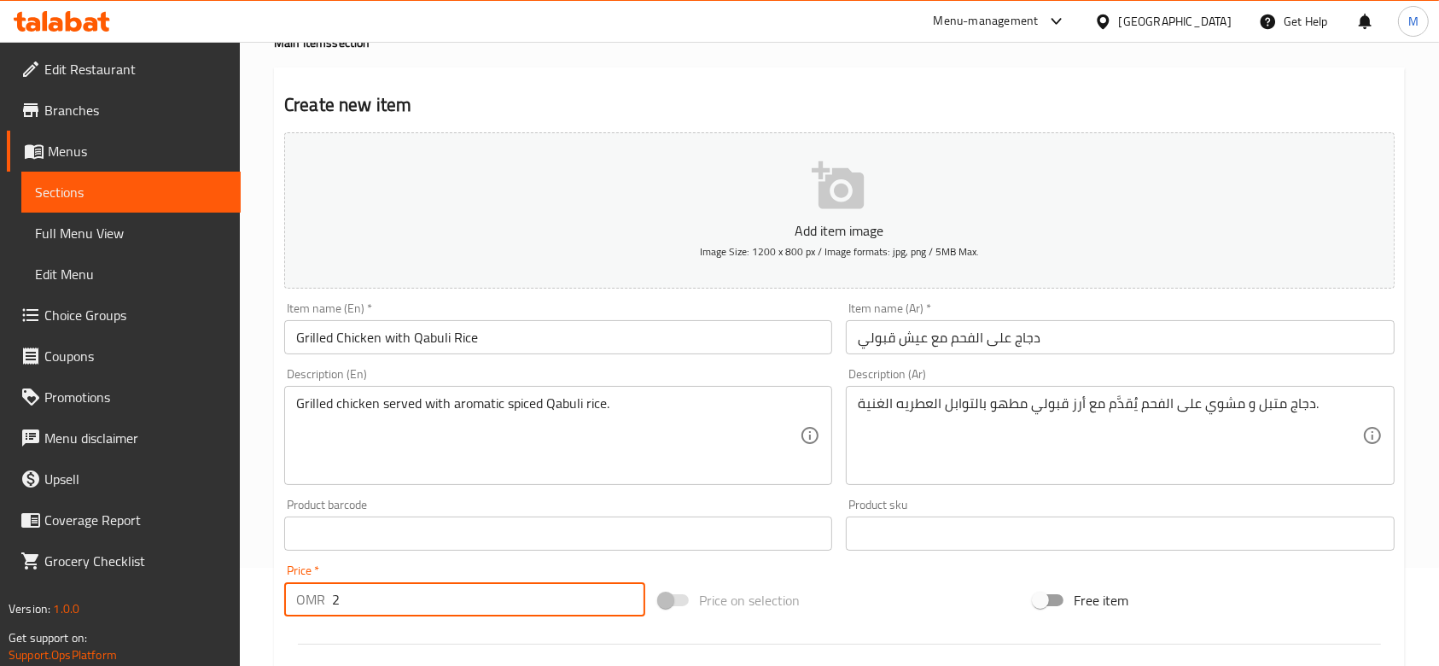
scroll to position [0, 0]
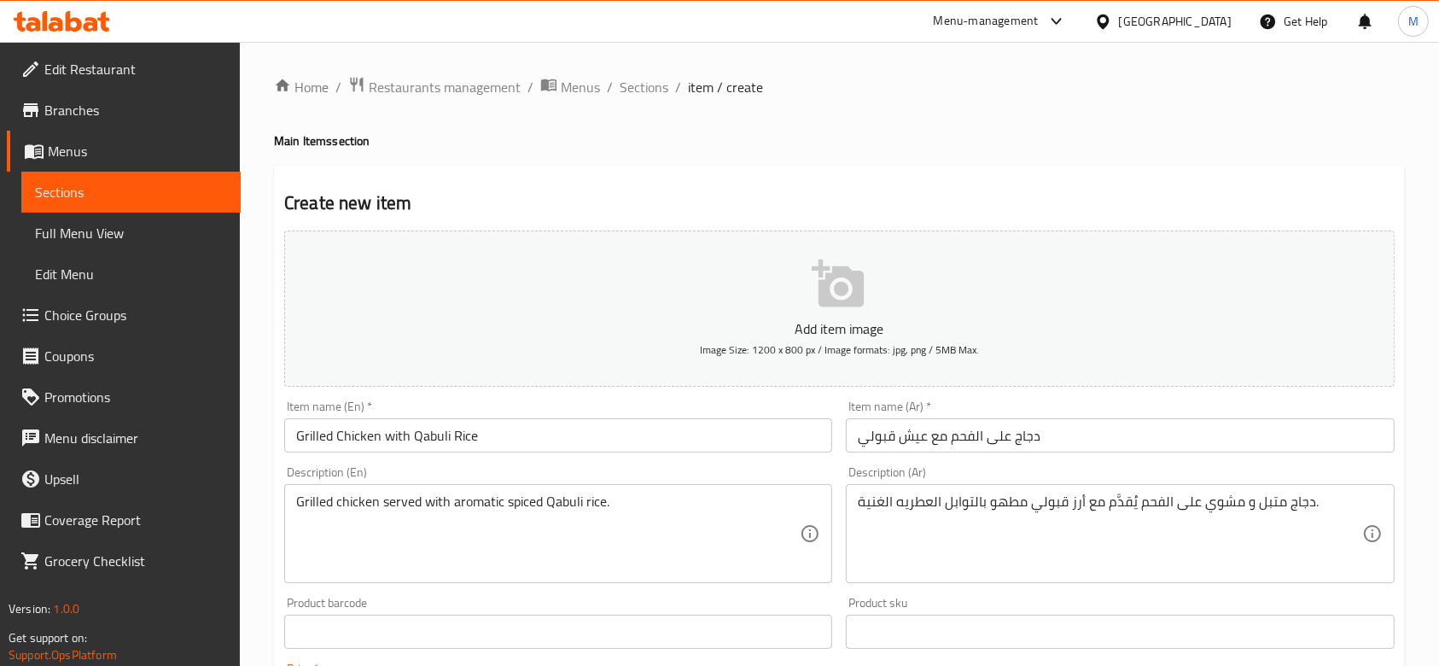
type input "2"
click at [908, 305] on button "Add item image Image Size: 1200 x 800 px / Image formats: jpg, png / 5MB Max." at bounding box center [839, 308] width 1111 height 156
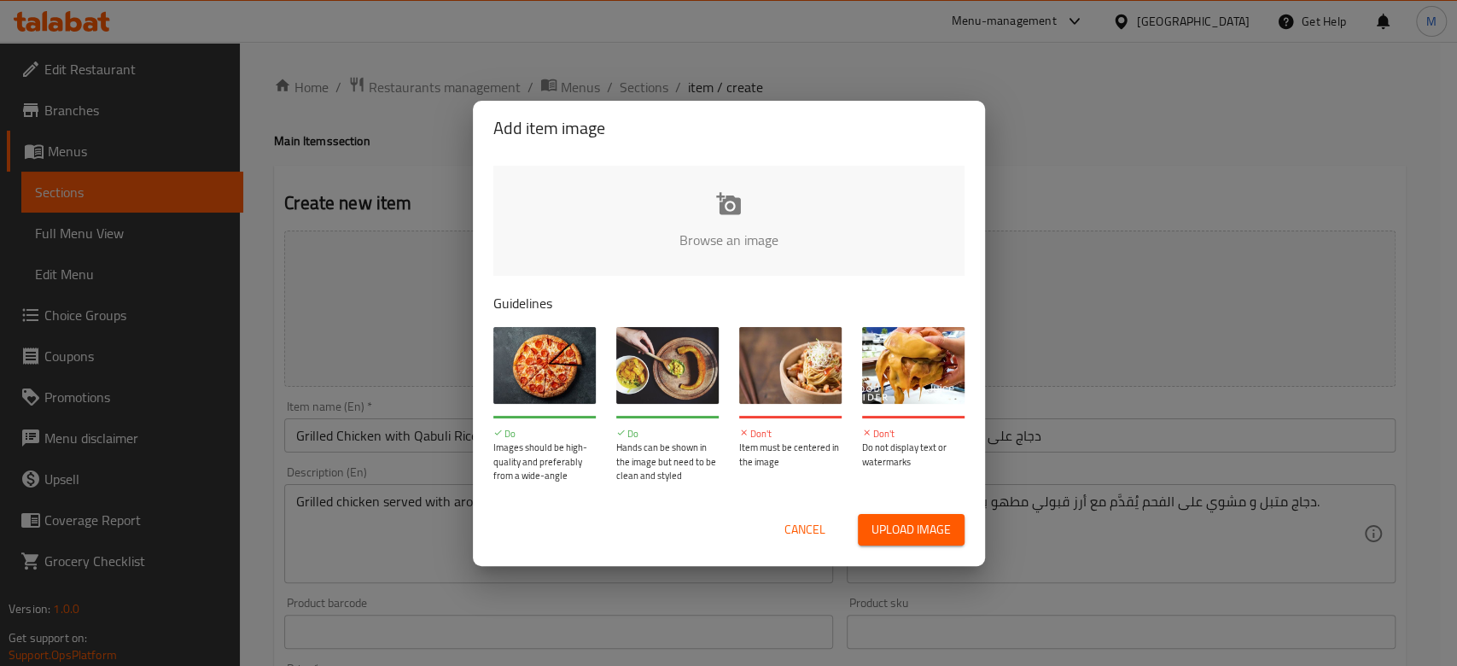
click at [772, 186] on input "file" at bounding box center [1305, 246] width 1625 height 160
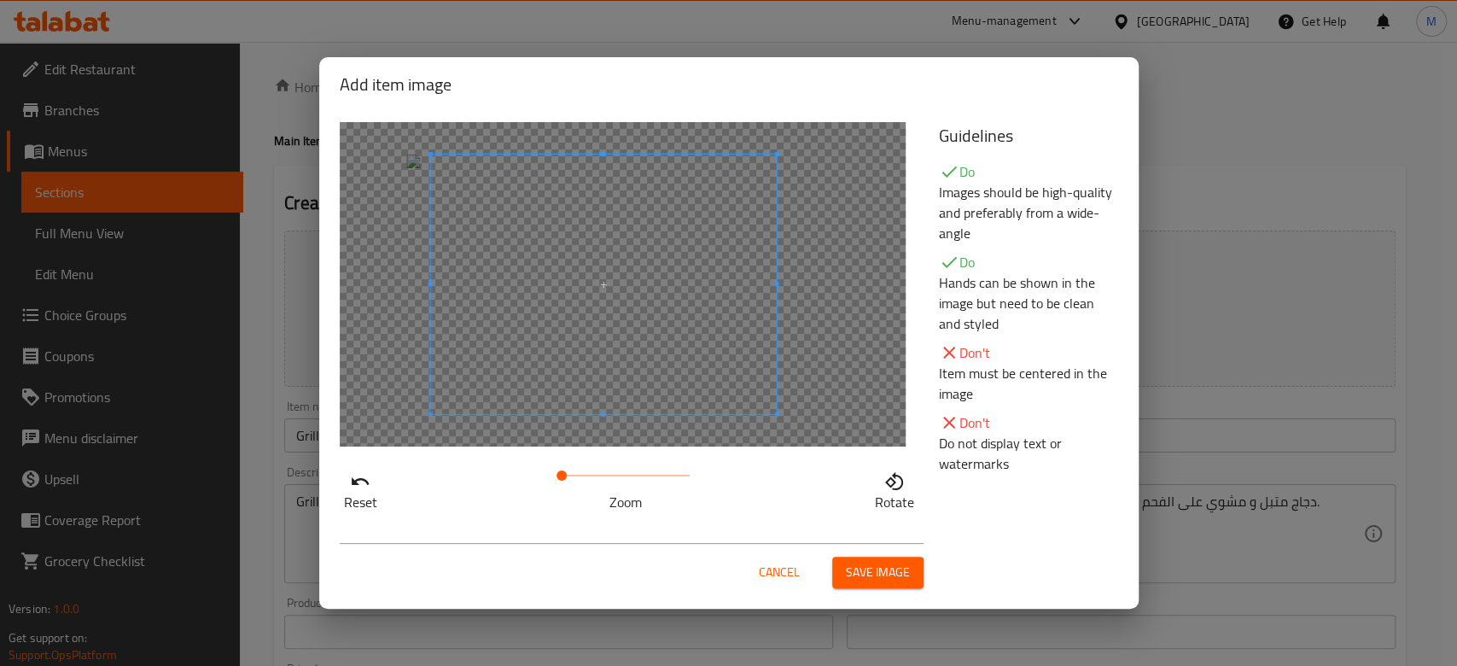
click at [601, 380] on span at bounding box center [603, 285] width 346 height 260
click at [852, 562] on span "Save image" at bounding box center [878, 572] width 64 height 21
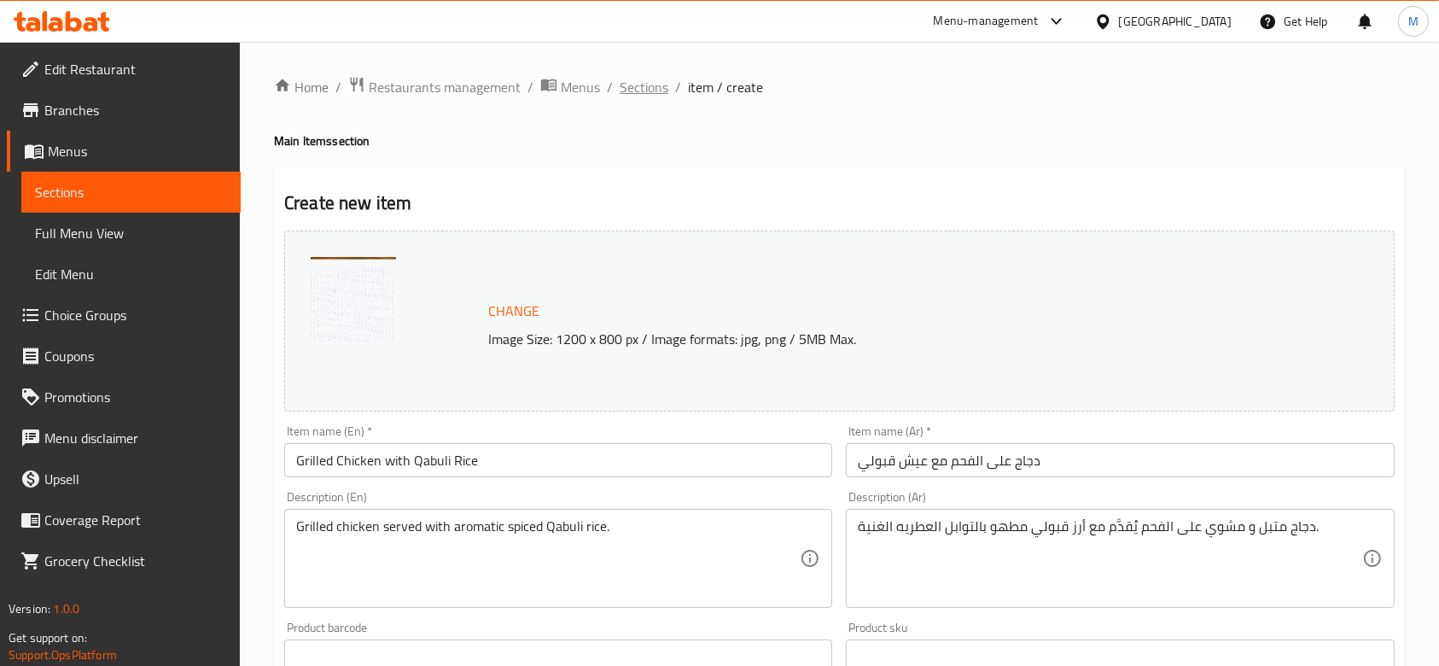
click at [639, 91] on span "Sections" at bounding box center [644, 87] width 49 height 20
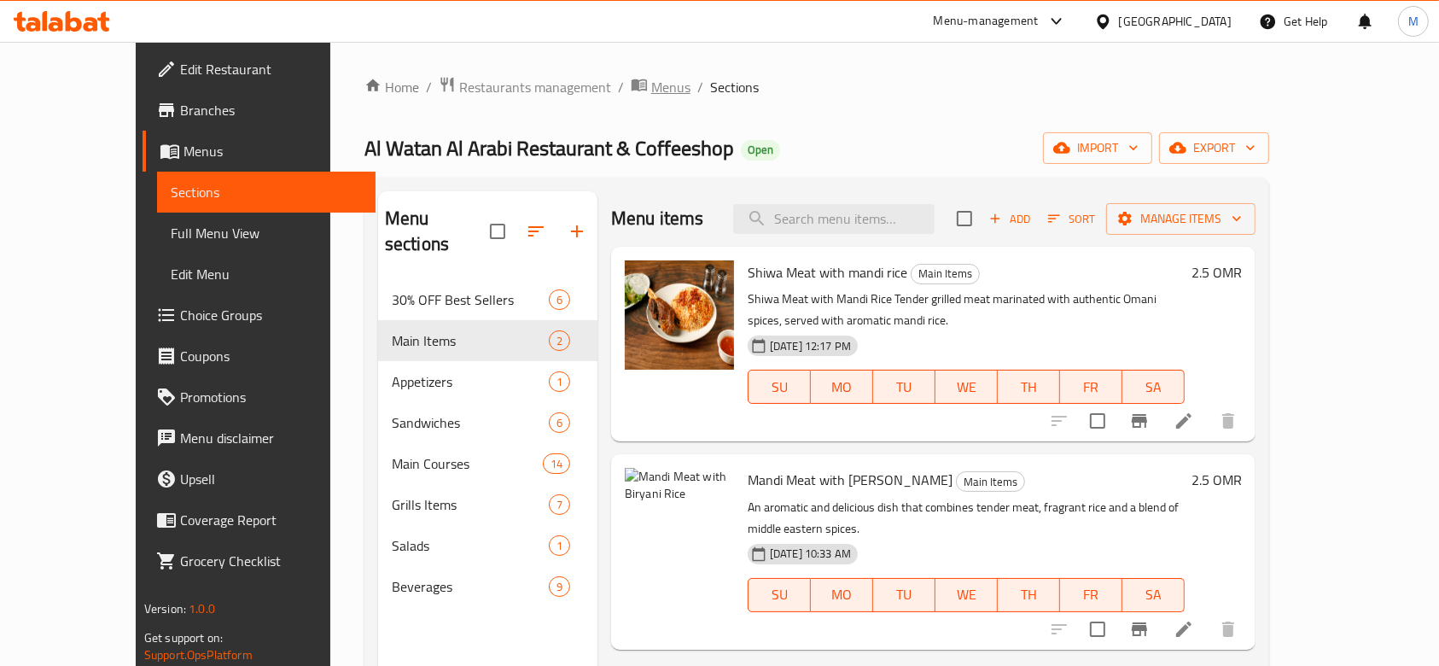
click at [651, 86] on span "Menus" at bounding box center [670, 87] width 39 height 20
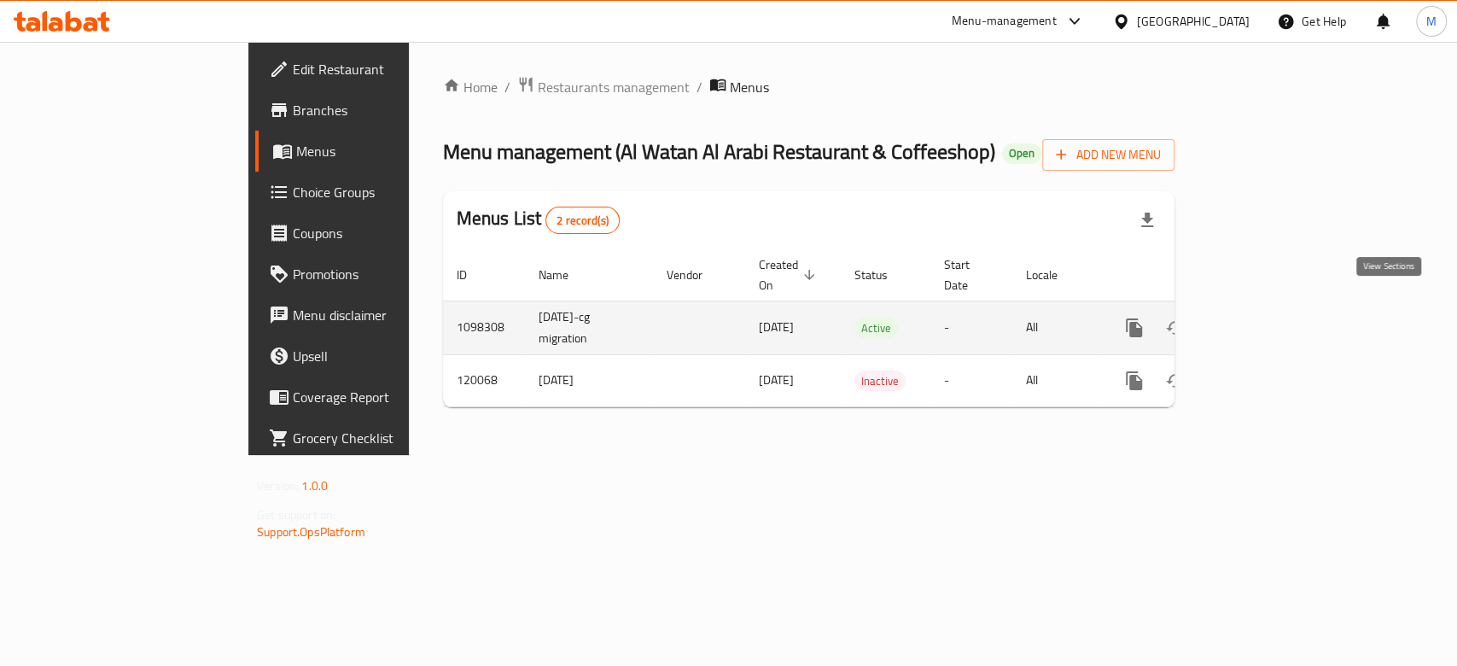
click at [1265, 320] on icon "enhanced table" at bounding box center [1257, 327] width 15 height 15
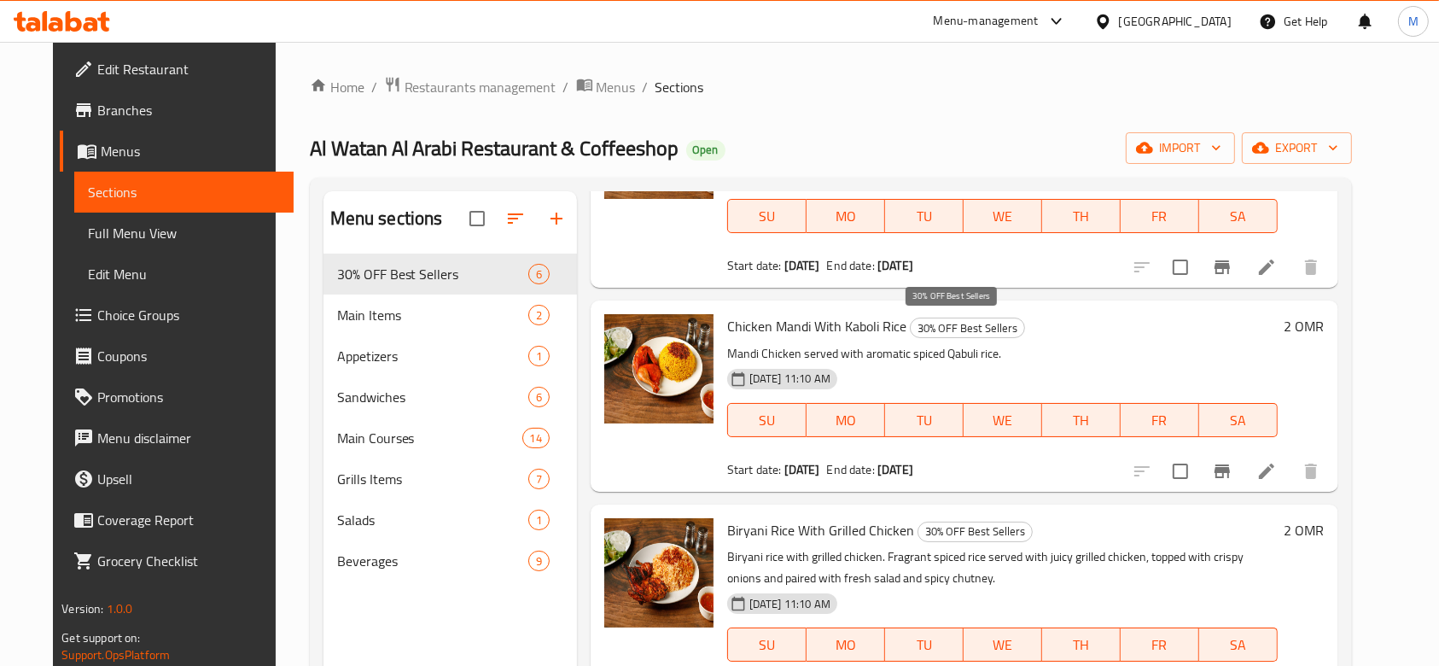
scroll to position [341, 0]
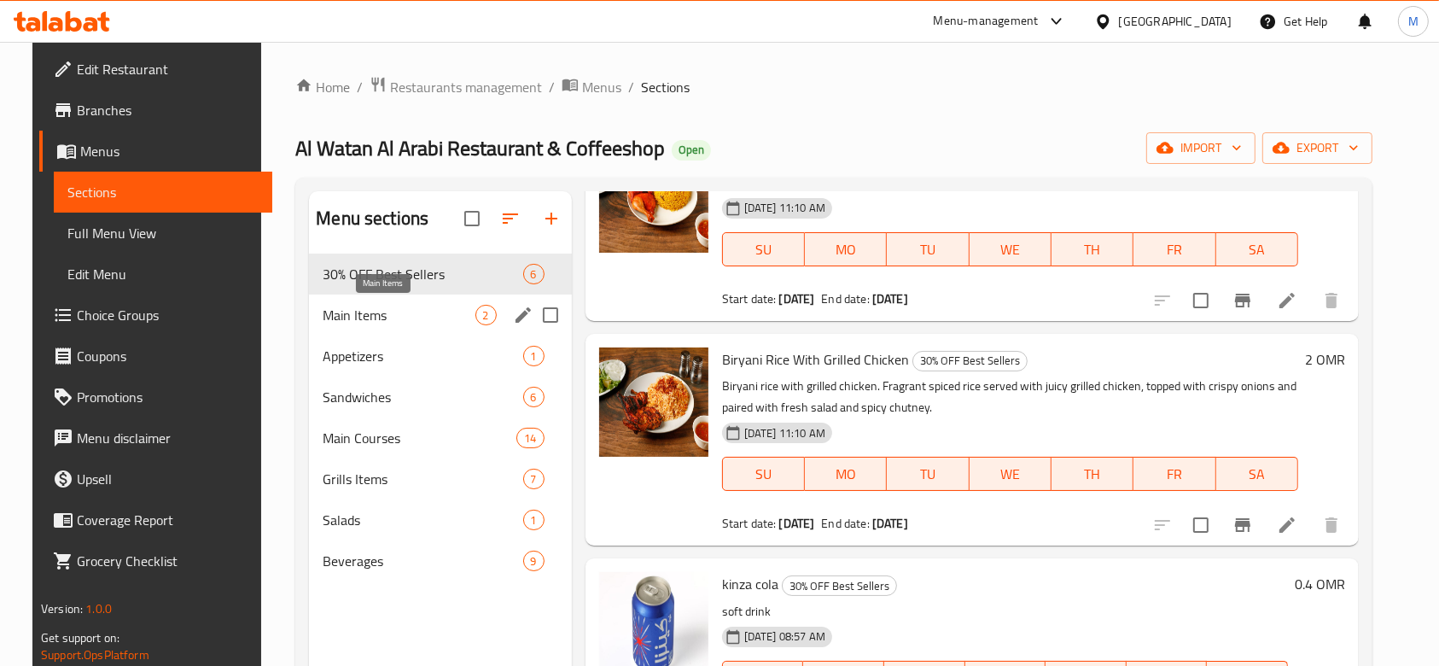
click at [372, 319] on span "Main Items" at bounding box center [399, 315] width 152 height 20
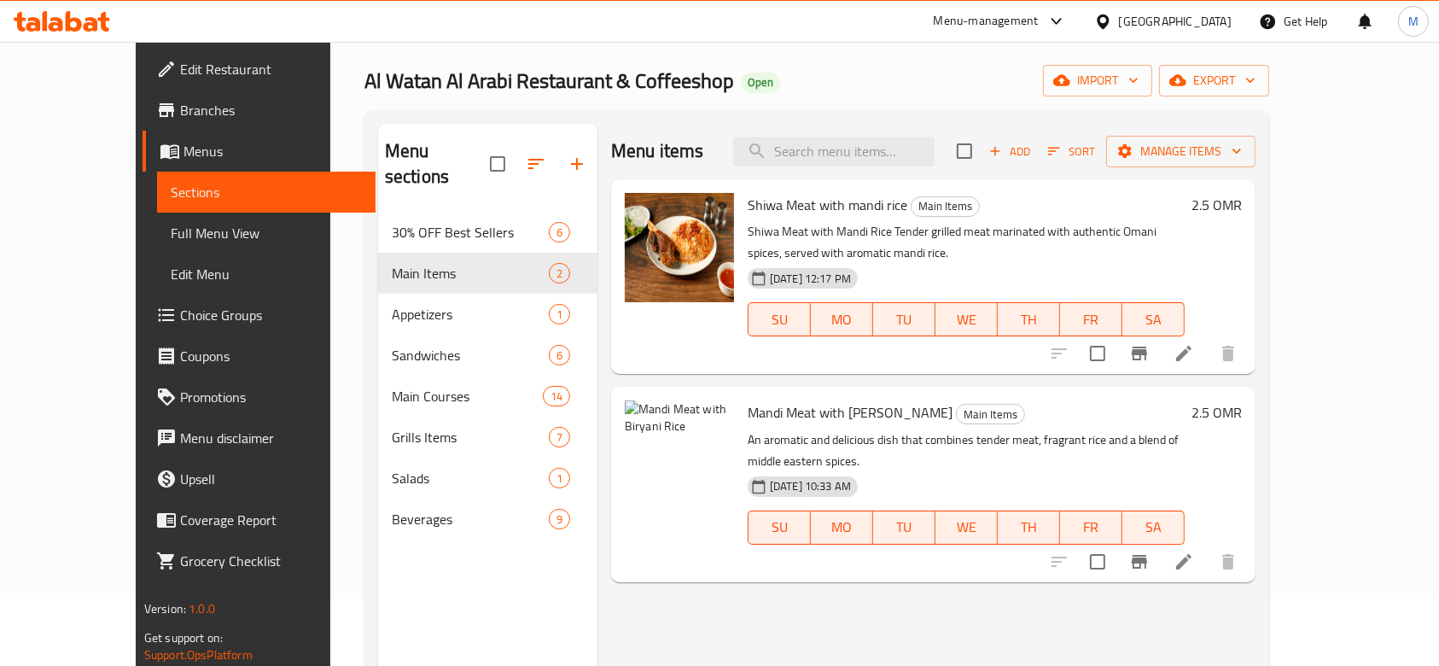
scroll to position [11, 0]
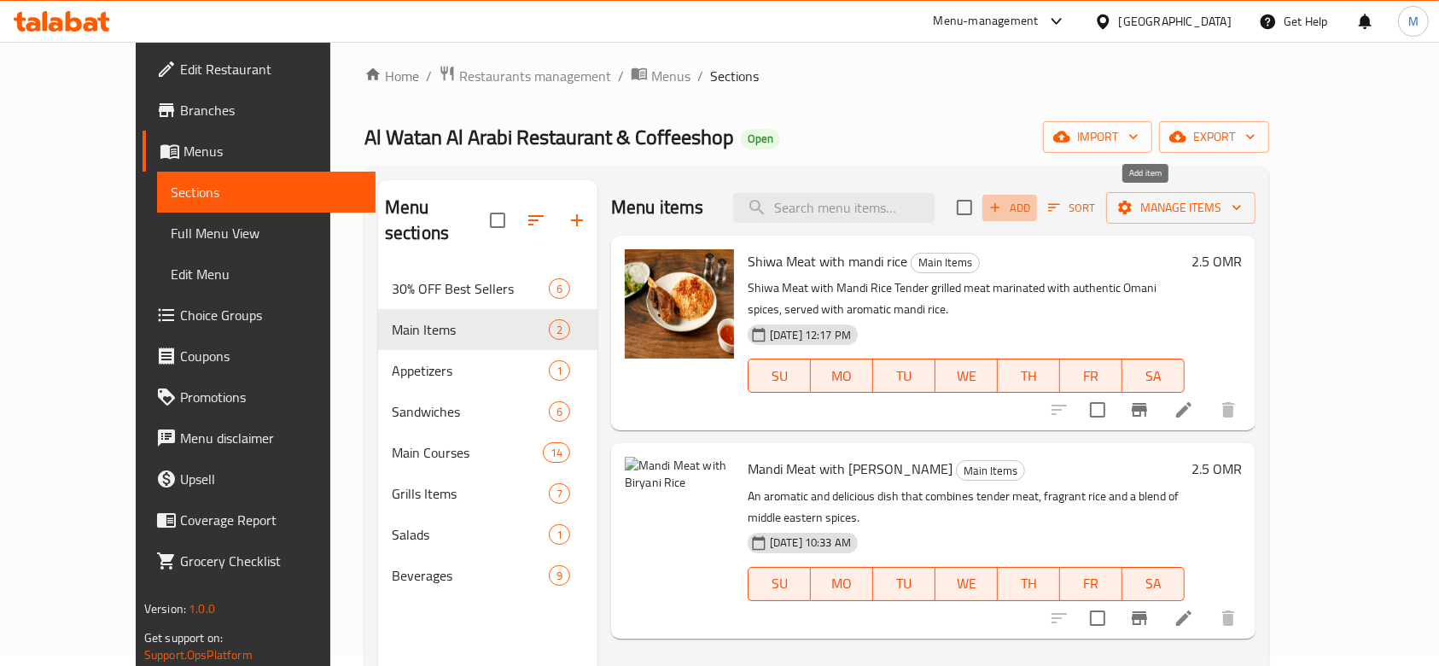
click at [1033, 202] on span "Add" at bounding box center [1010, 208] width 46 height 20
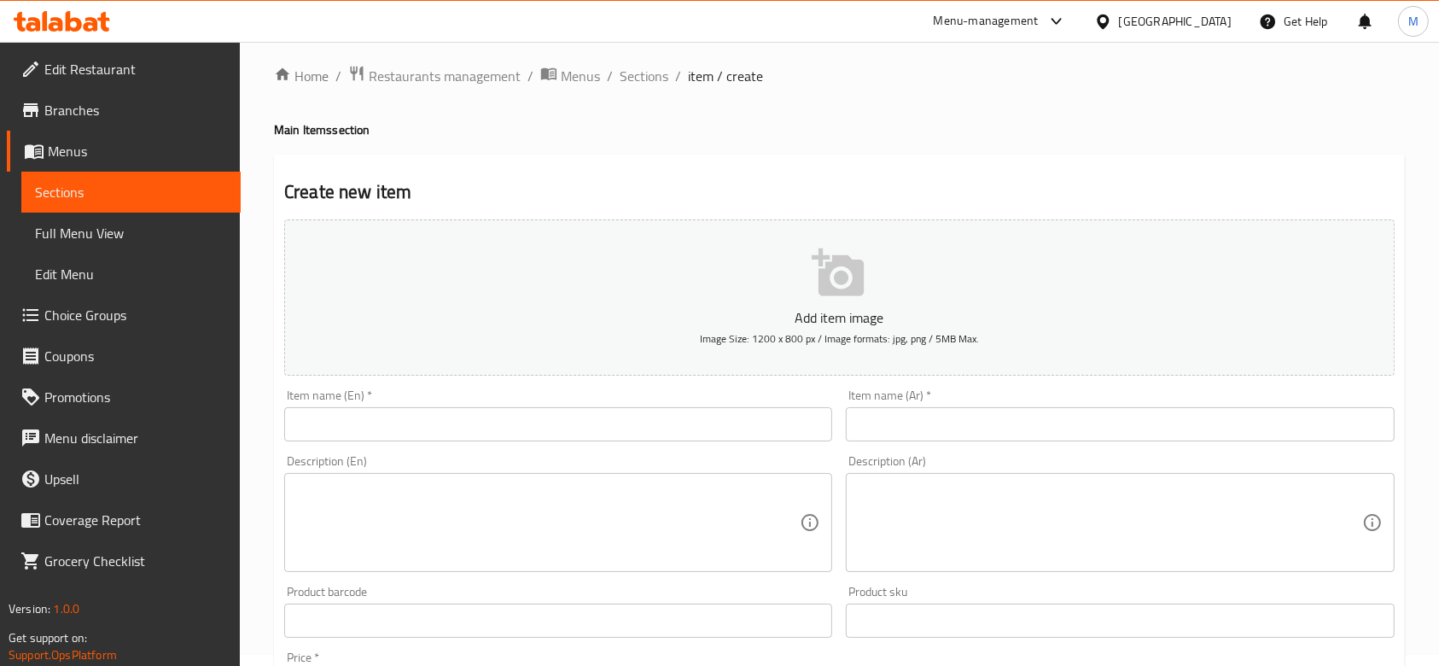
click at [583, 436] on input "text" at bounding box center [558, 424] width 548 height 34
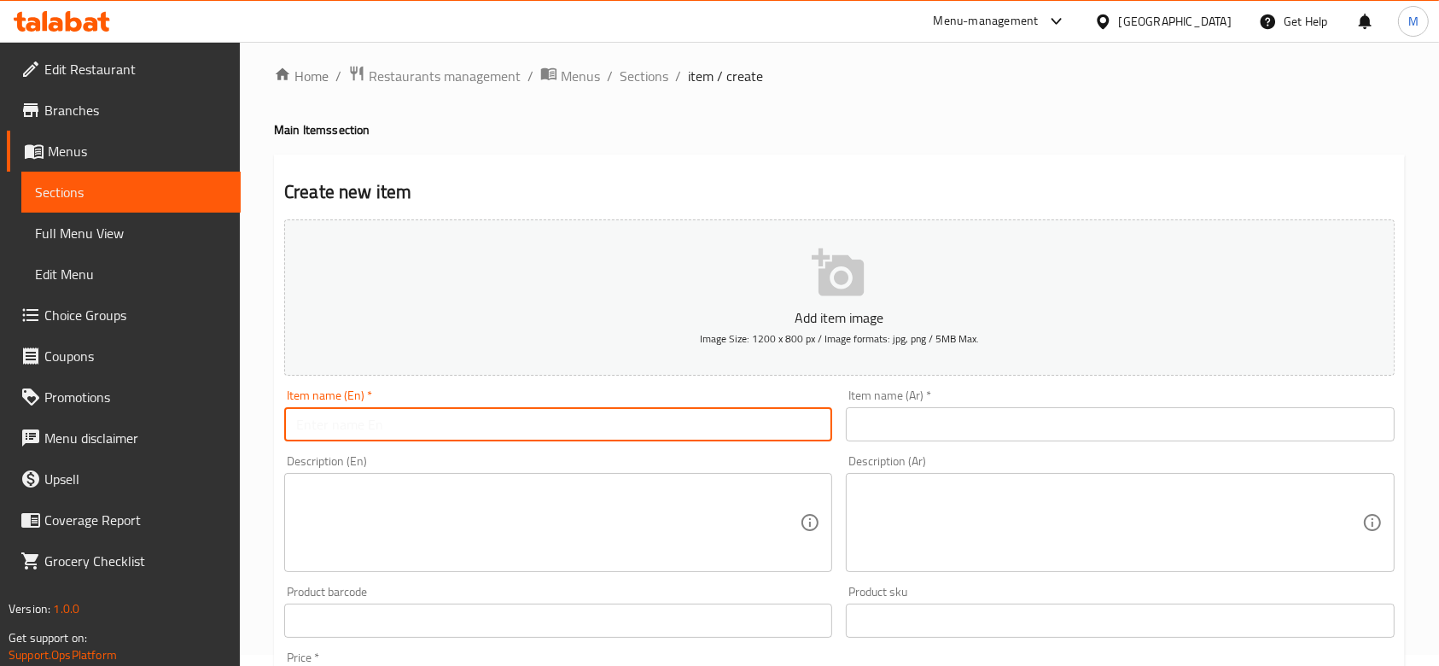
paste input "Grilled Chicken with Makboos Rice"
type input "Grilled Chicken with Makboos Rice"
click at [1004, 425] on input "text" at bounding box center [1120, 424] width 548 height 34
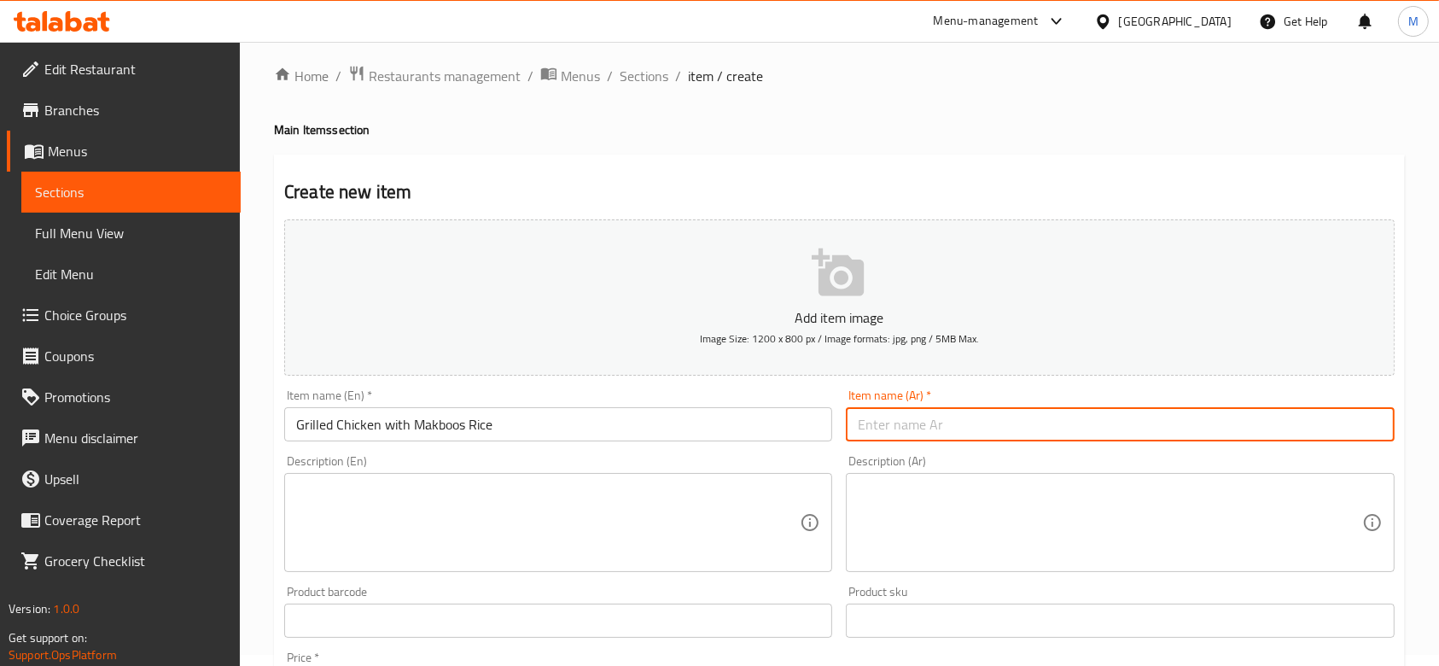
paste input "دجاج على الفحم مع عيش مكبوس"
type input "دجاج على الفحم مع عيش مكبوس"
click at [832, 289] on icon "button" at bounding box center [838, 272] width 52 height 48
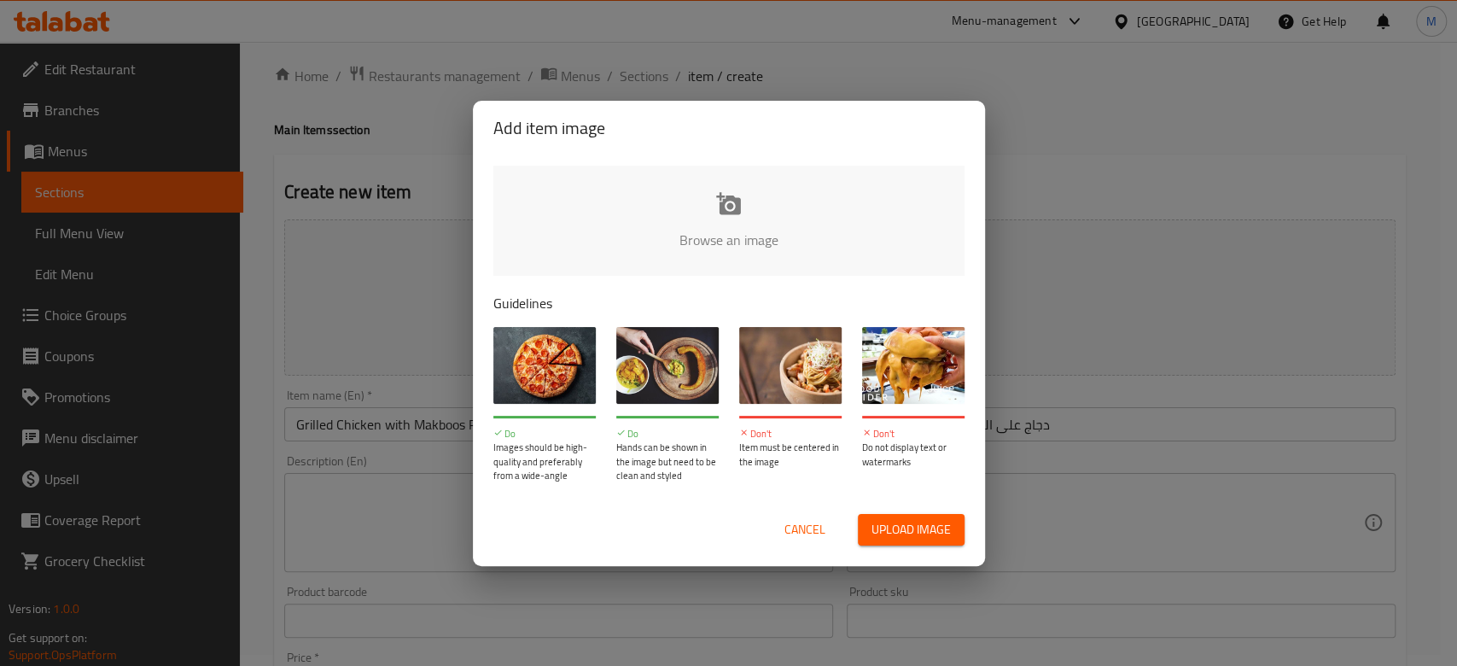
click at [716, 240] on input "file" at bounding box center [1305, 246] width 1625 height 160
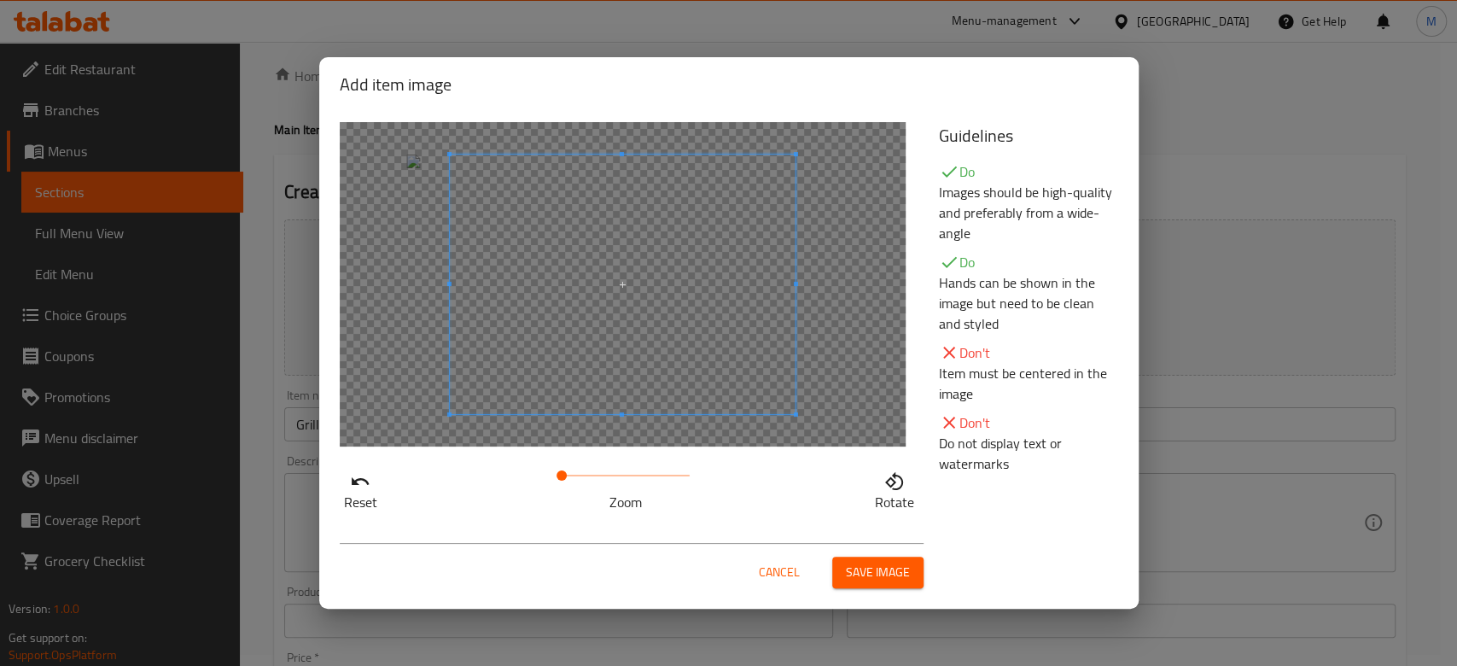
click at [888, 583] on span "Save image" at bounding box center [878, 572] width 64 height 21
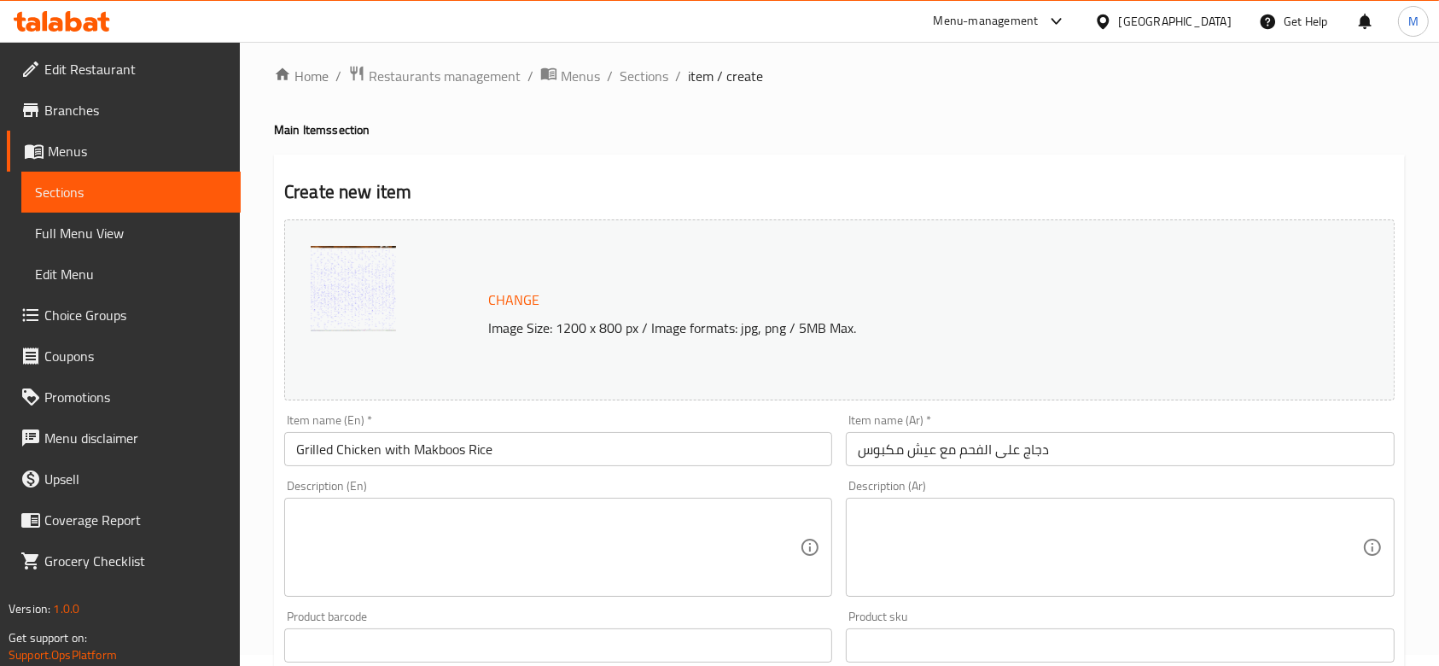
click at [463, 518] on textarea at bounding box center [548, 547] width 504 height 81
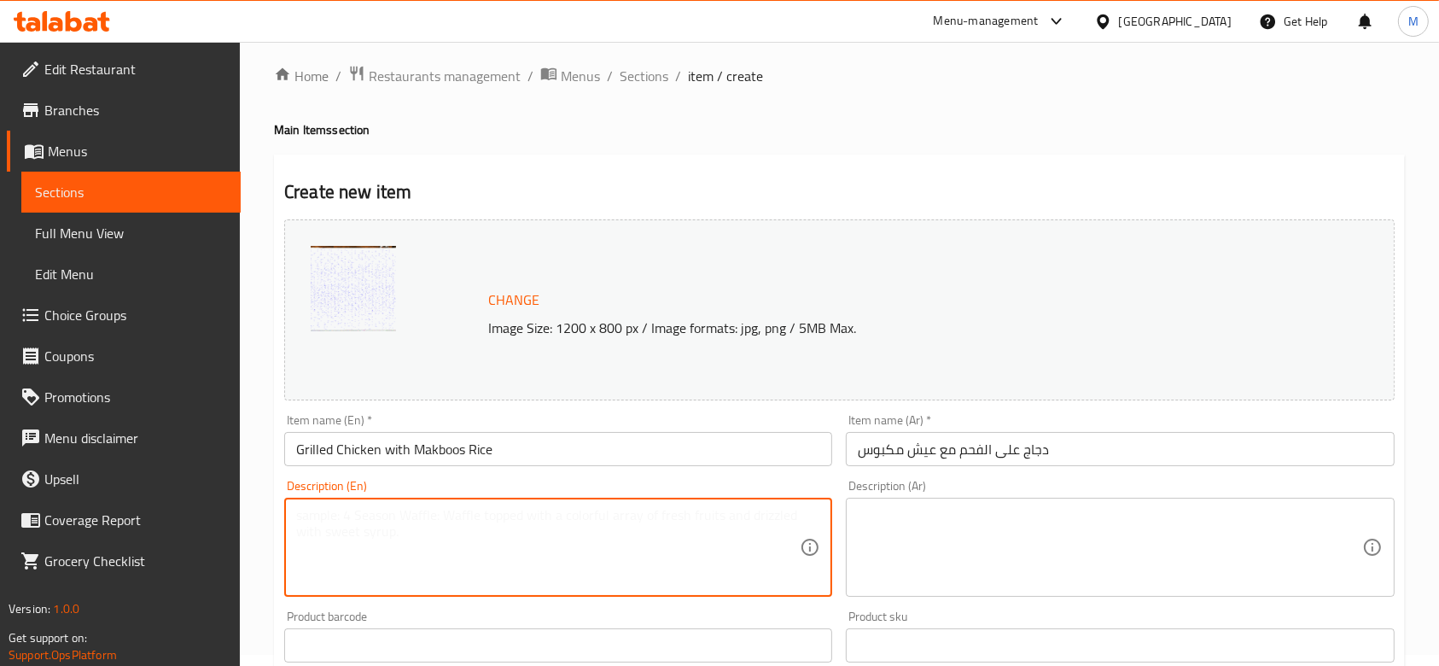
paste textarea "Grilled chicken served with aromatic spiced Makboos rice."
type textarea "Grilled chicken served with aromatic spiced Makboos rice."
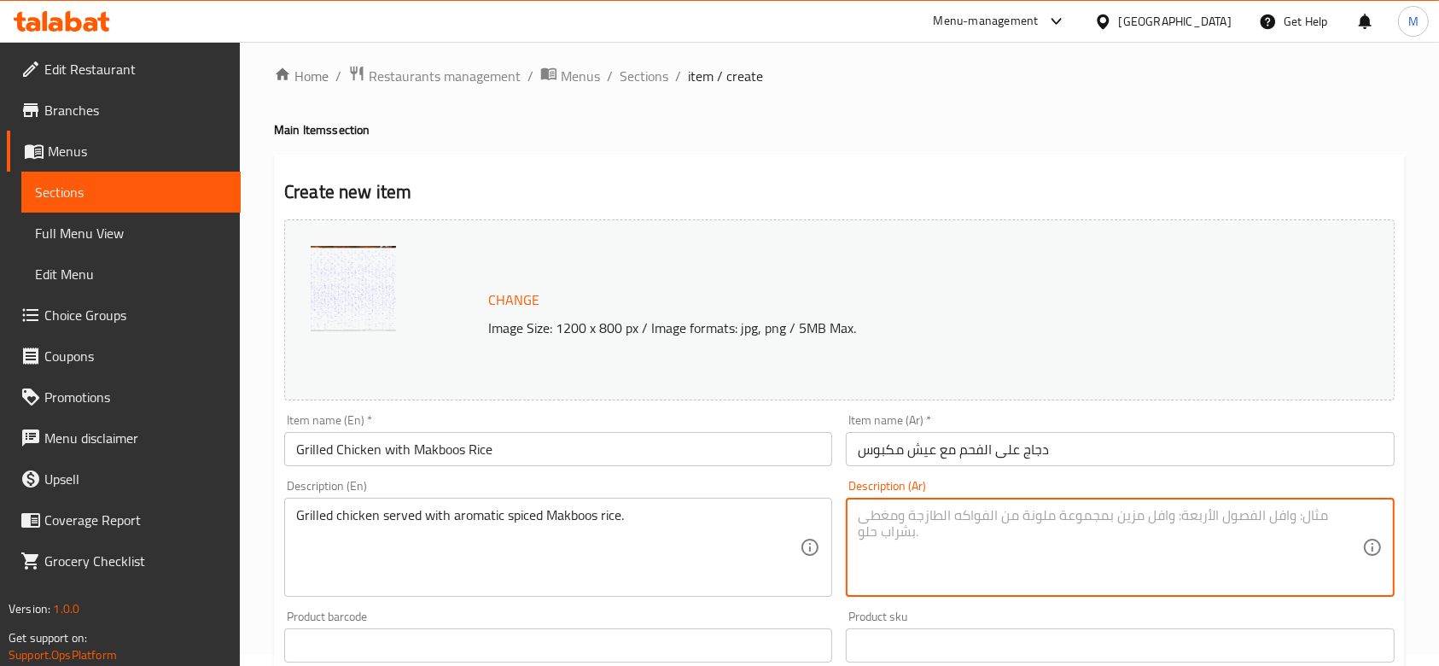
click at [970, 538] on textarea at bounding box center [1110, 547] width 504 height 81
paste textarea "دجاج متبل و مشوي على الفحم يُقدَّم مع أرز مكبوس مطهو بالتوابل العطريه الغنية."
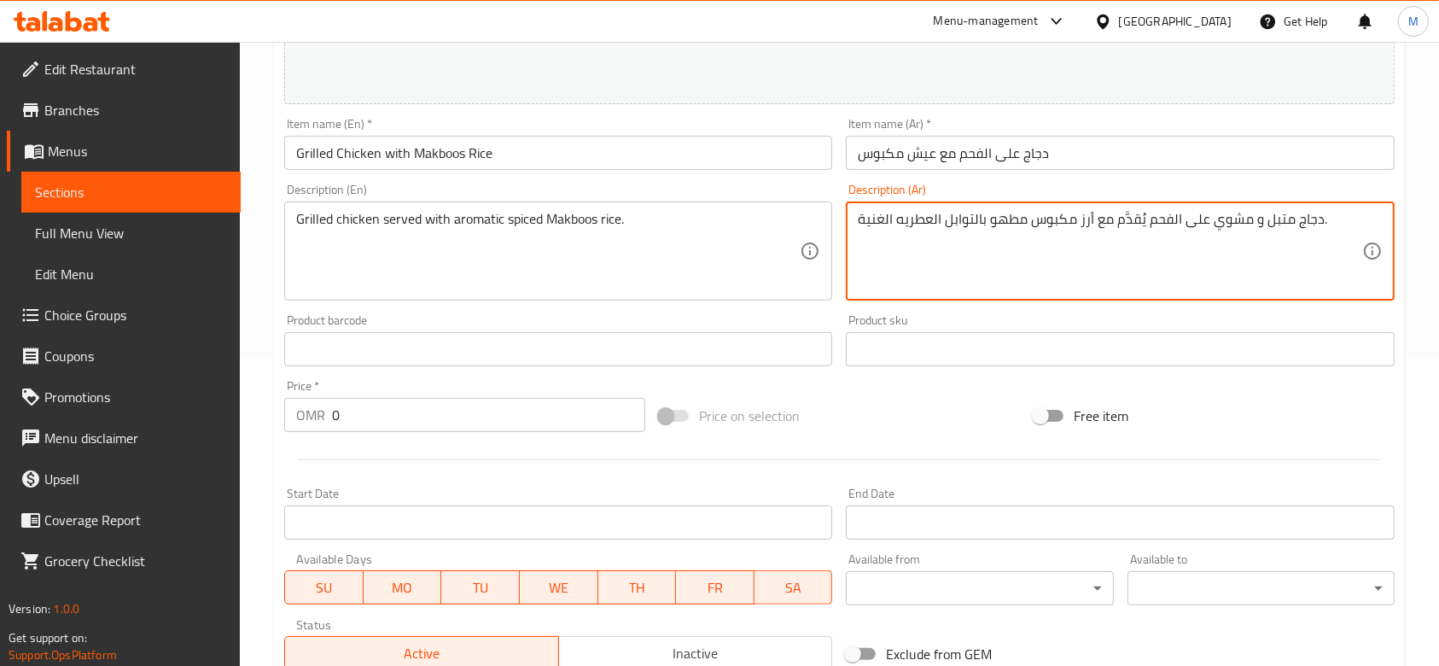
scroll to position [353, 0]
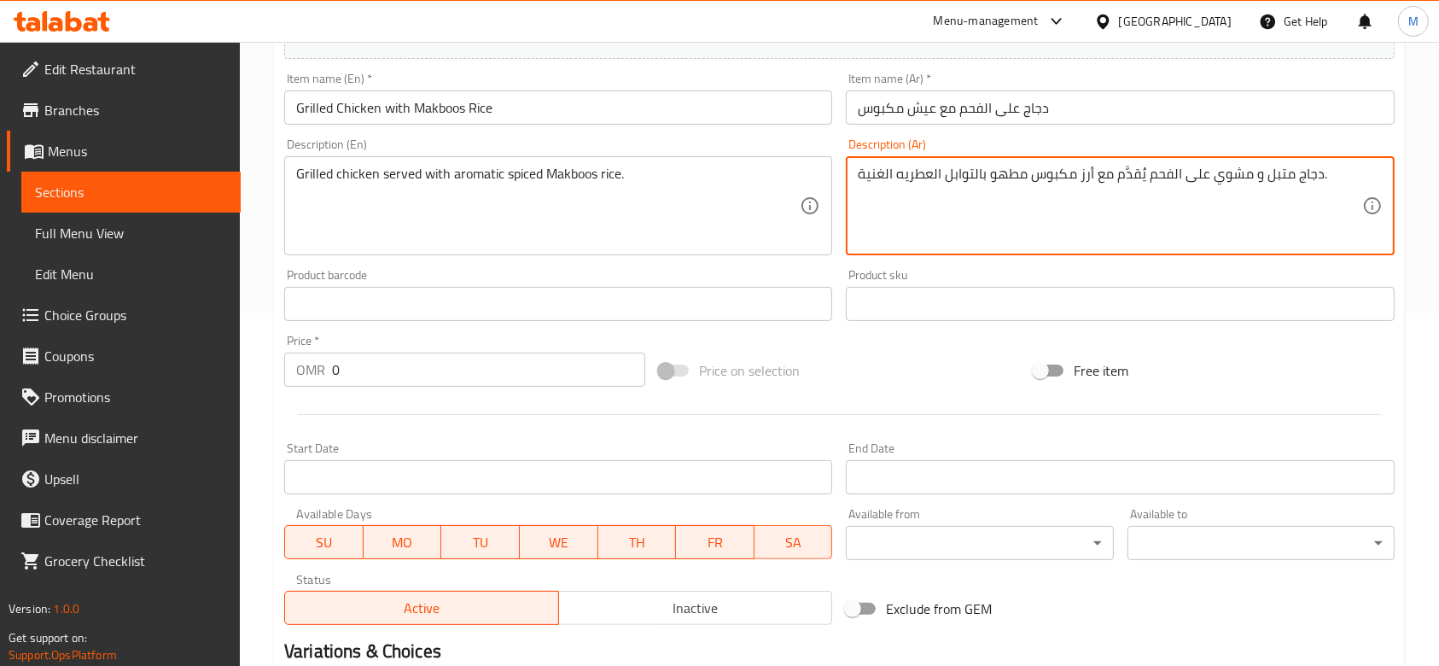
type textarea "دجاج متبل و مشوي على الفحم يُقدَّم مع أرز مكبوس مطهو بالتوابل العطريه الغنية."
click at [356, 372] on input "0" at bounding box center [488, 370] width 313 height 34
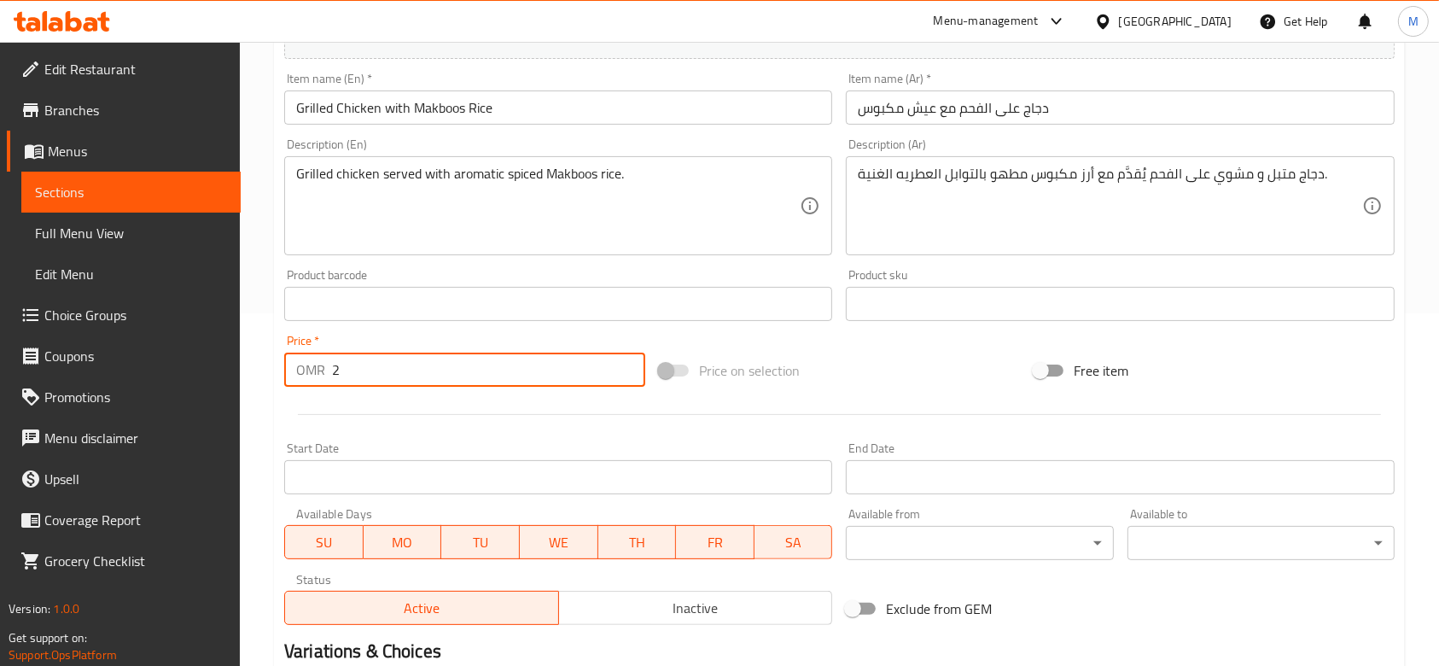
type input "2"
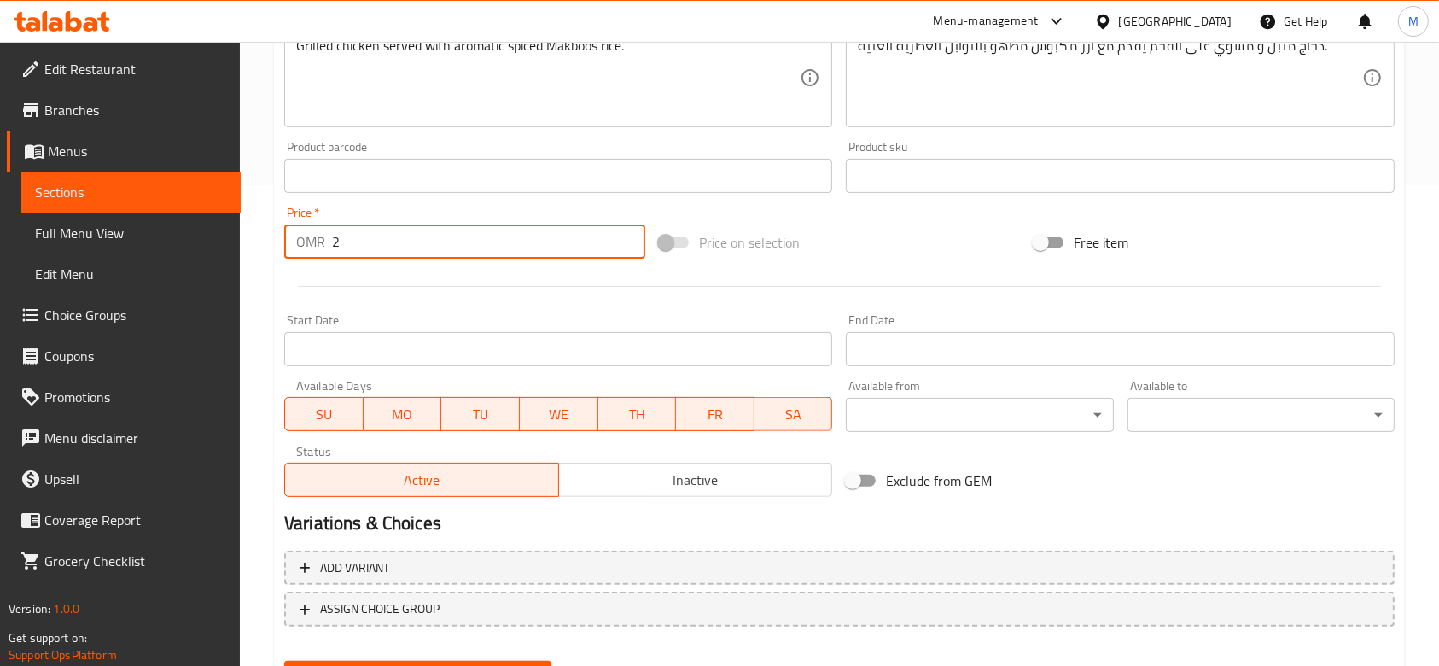
scroll to position [564, 0]
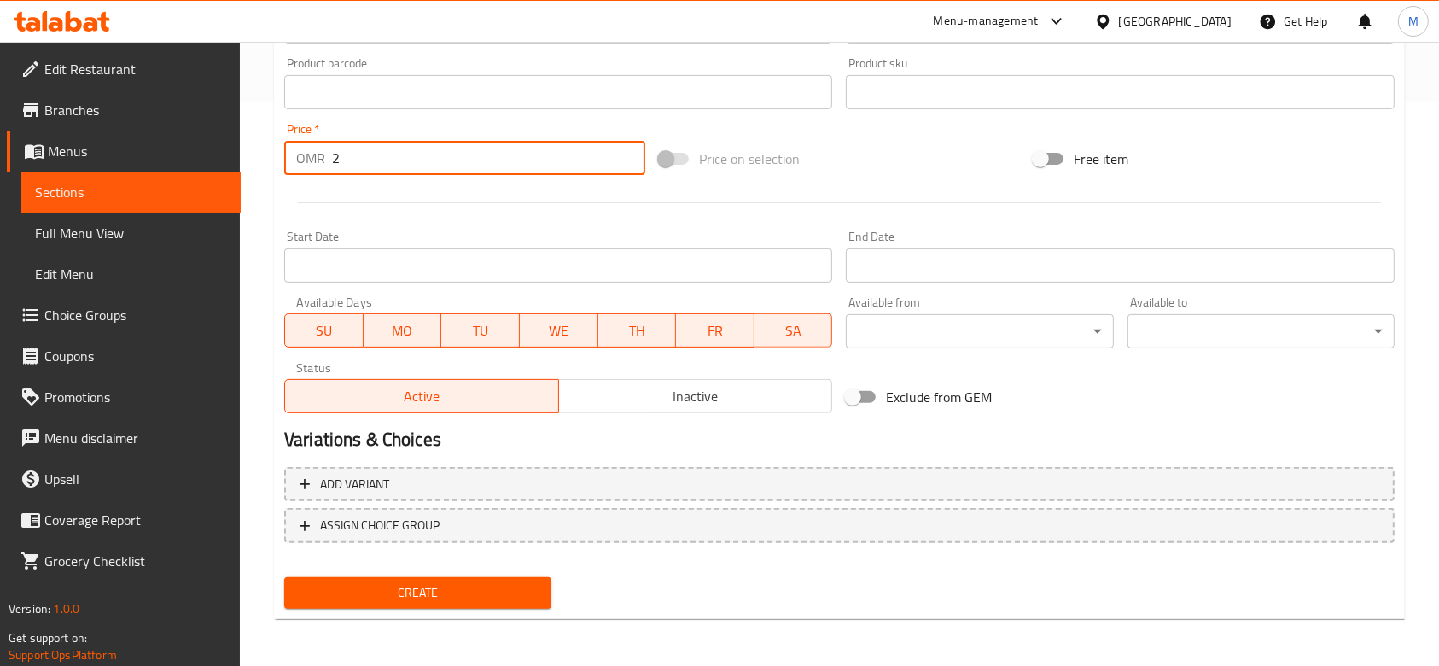
click at [383, 597] on span "Create" at bounding box center [418, 592] width 240 height 21
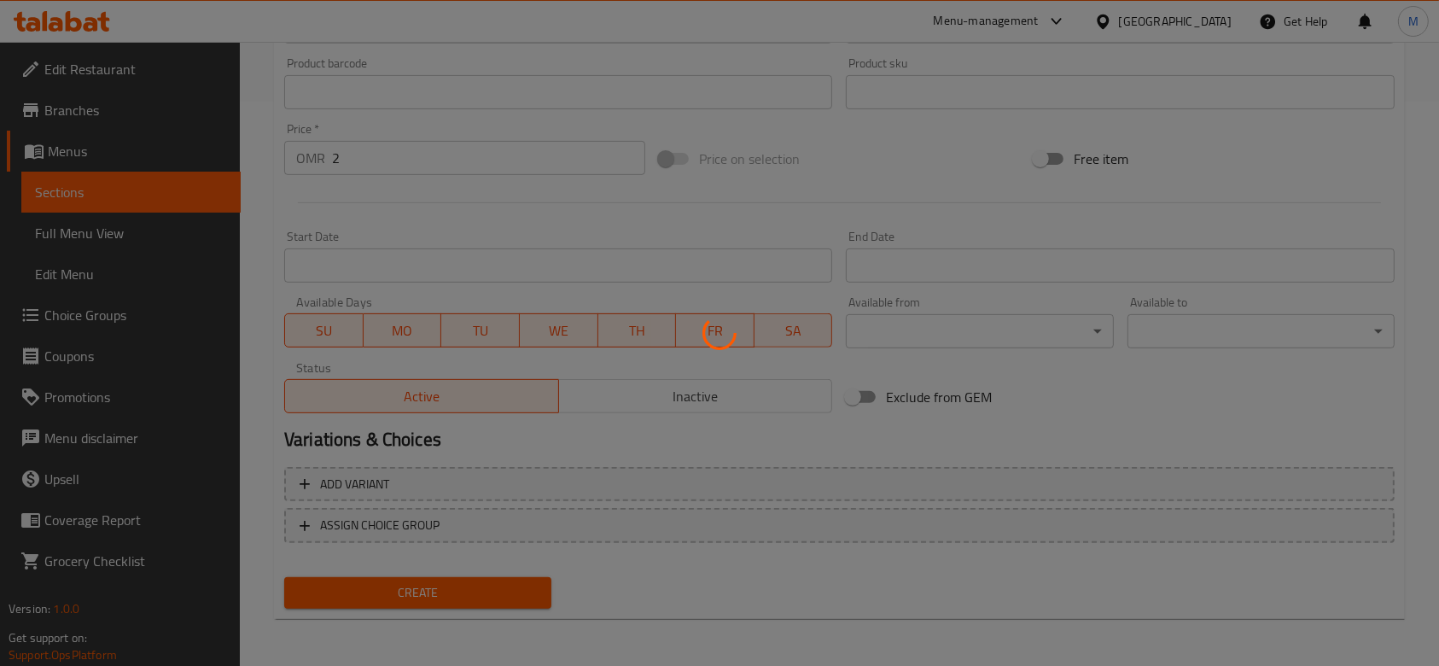
type input "0"
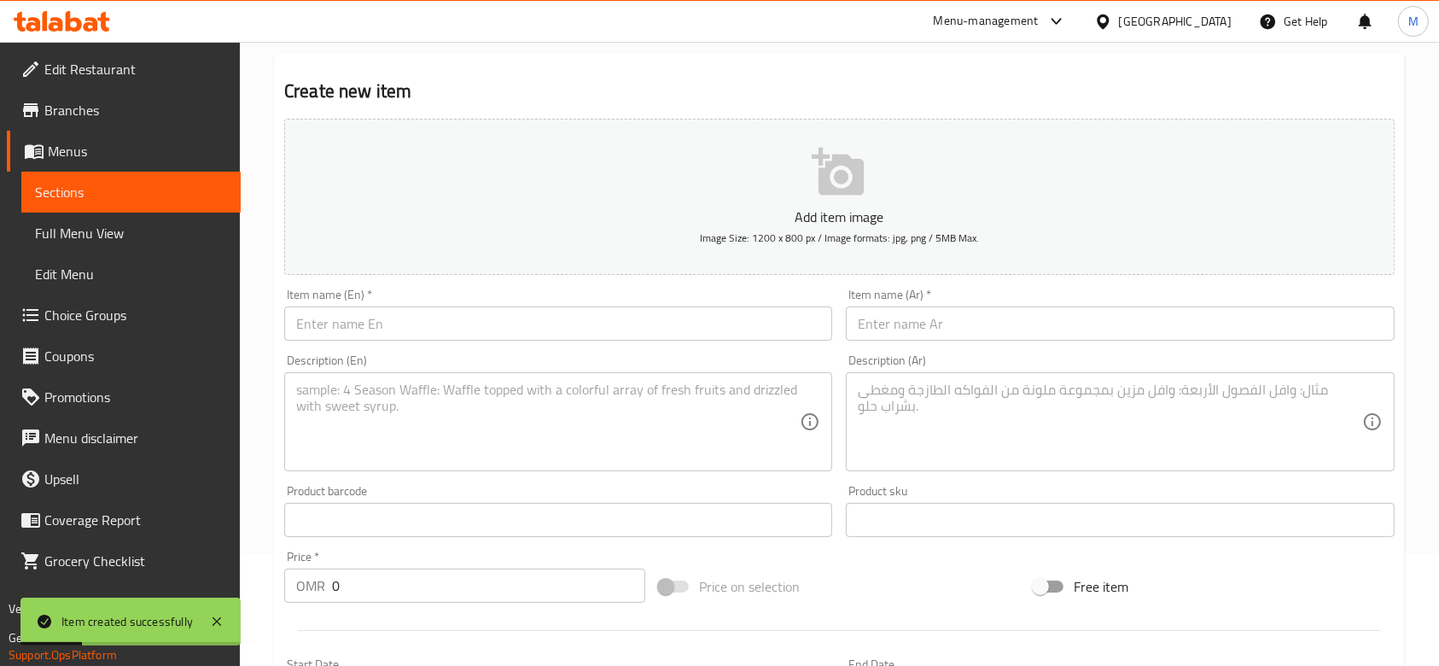
scroll to position [0, 0]
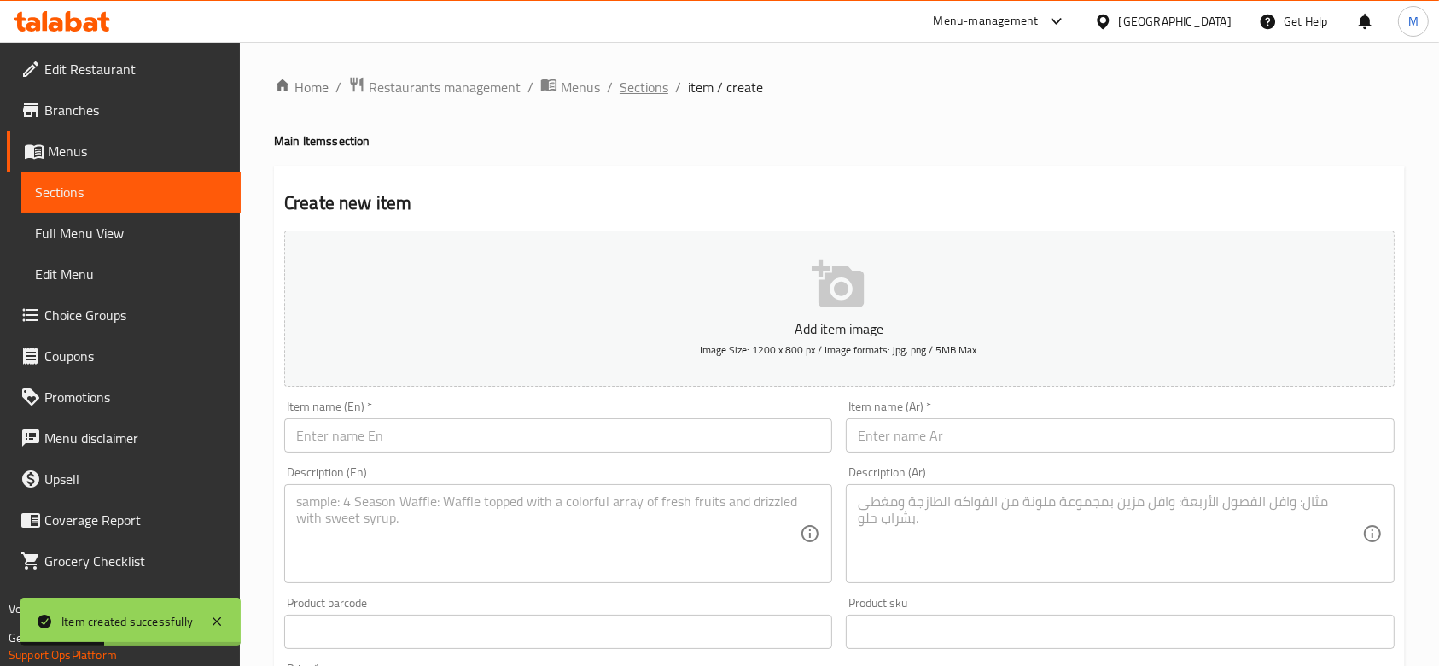
click at [656, 81] on span "Sections" at bounding box center [644, 87] width 49 height 20
